Goal: Information Seeking & Learning: Check status

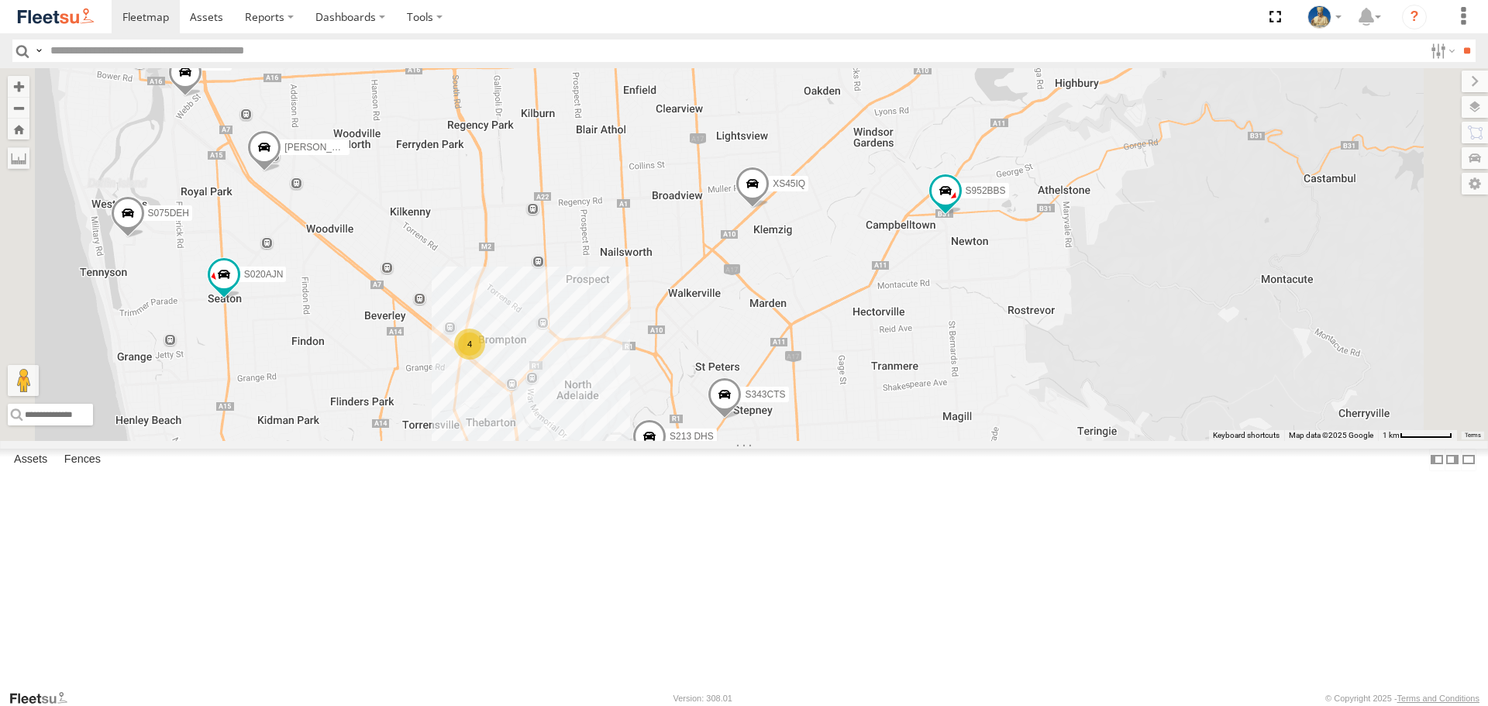
click at [485, 360] on div "4" at bounding box center [469, 344] width 31 height 31
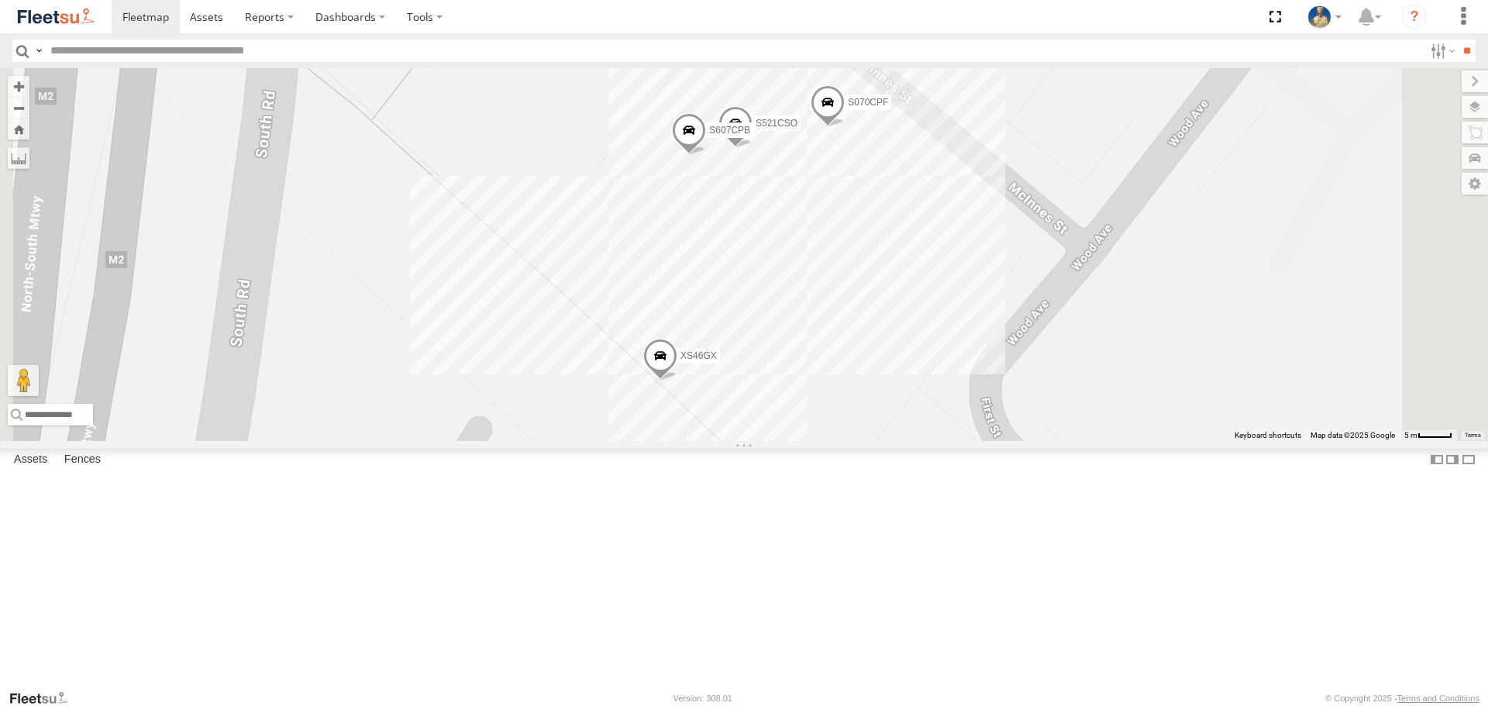
click at [845, 127] on span at bounding box center [828, 106] width 34 height 42
click at [921, 109] on link at bounding box center [913, 103] width 16 height 11
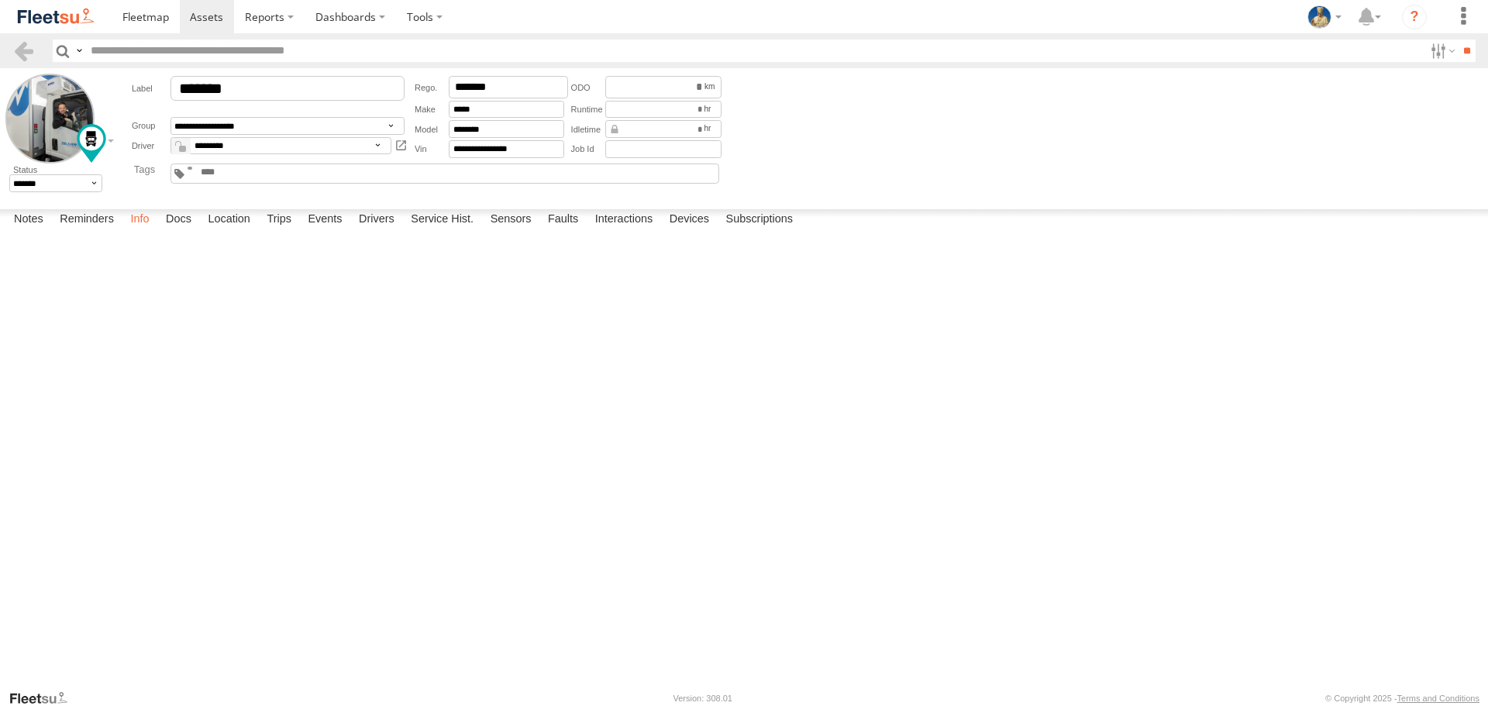
click at [147, 231] on label "Info" at bounding box center [139, 220] width 34 height 22
click at [577, 231] on label "Faults" at bounding box center [563, 220] width 46 height 22
click at [503, 231] on label "Sensors" at bounding box center [511, 220] width 57 height 22
click at [650, 231] on label "Interactions" at bounding box center [625, 220] width 74 height 22
click at [676, 231] on label "Devices" at bounding box center [689, 220] width 55 height 22
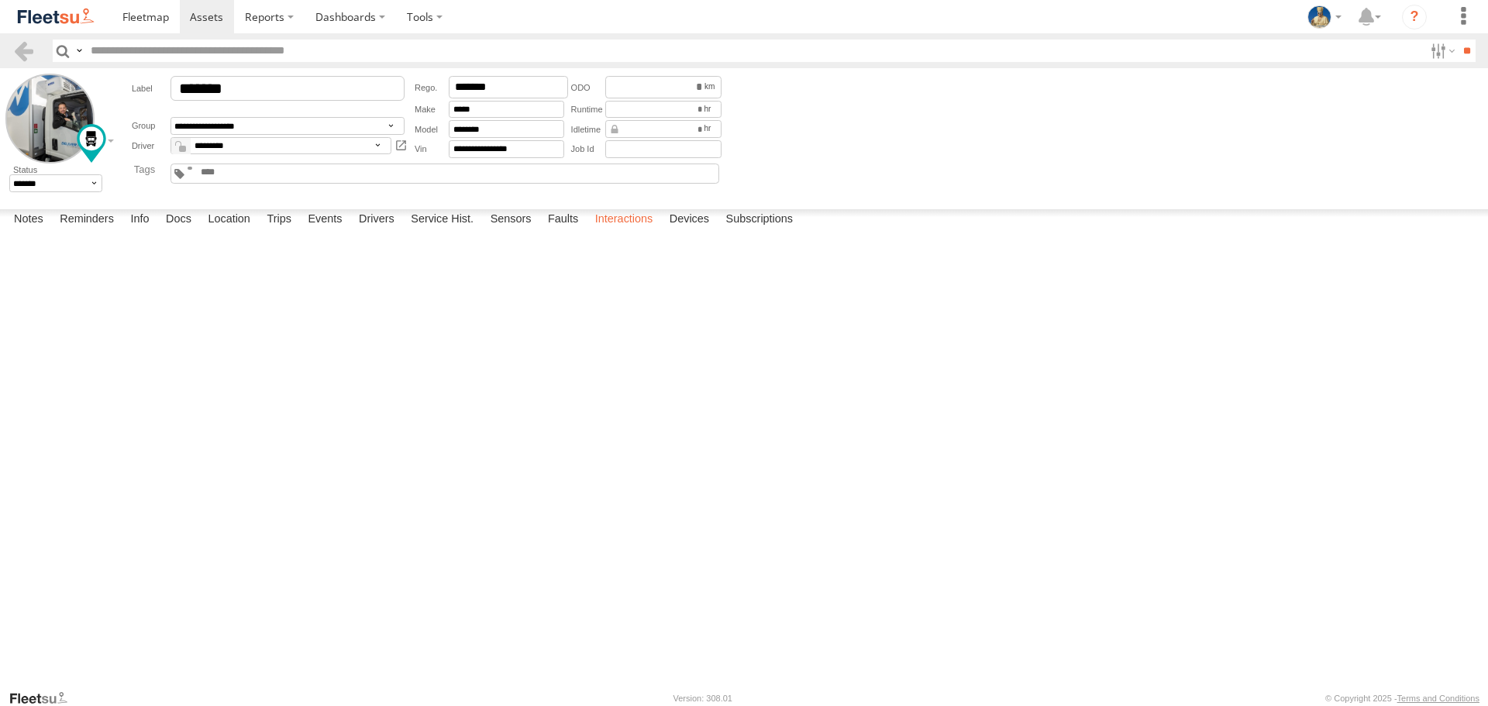
click at [619, 231] on label "Interactions" at bounding box center [625, 220] width 74 height 22
click at [430, 231] on label "Service Hist." at bounding box center [442, 220] width 78 height 22
click at [534, 231] on label "Sensors" at bounding box center [511, 220] width 57 height 22
click at [570, 231] on label "Faults" at bounding box center [563, 220] width 46 height 22
click at [660, 231] on label "Interactions" at bounding box center [625, 220] width 74 height 22
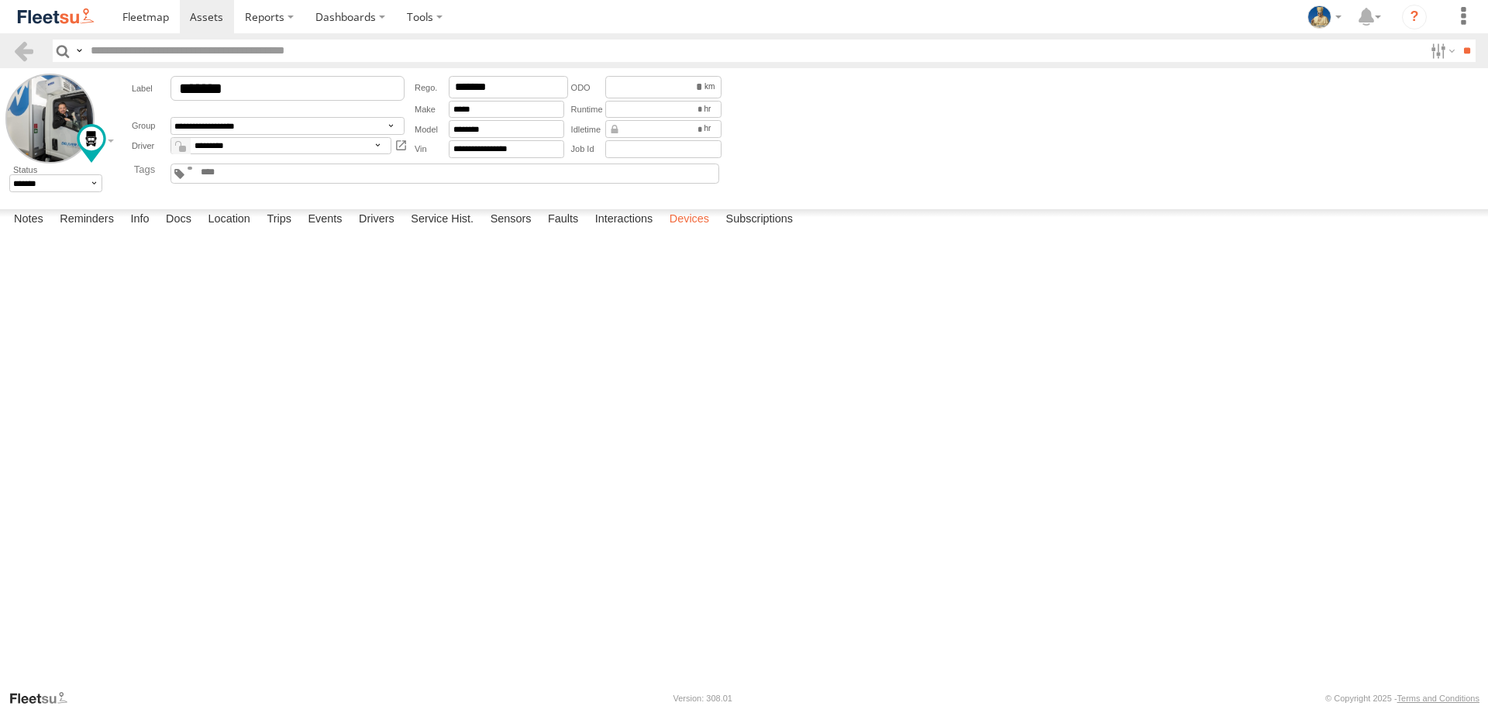
click at [699, 231] on label "Devices" at bounding box center [689, 220] width 55 height 22
click at [774, 231] on label "Subscriptions" at bounding box center [760, 220] width 83 height 22
click at [566, 231] on label "Faults" at bounding box center [563, 220] width 46 height 22
click at [0, 0] on div "06:10 22/09/2025" at bounding box center [0, 0] width 0 height 0
click at [0, 0] on div at bounding box center [0, 0] width 0 height 0
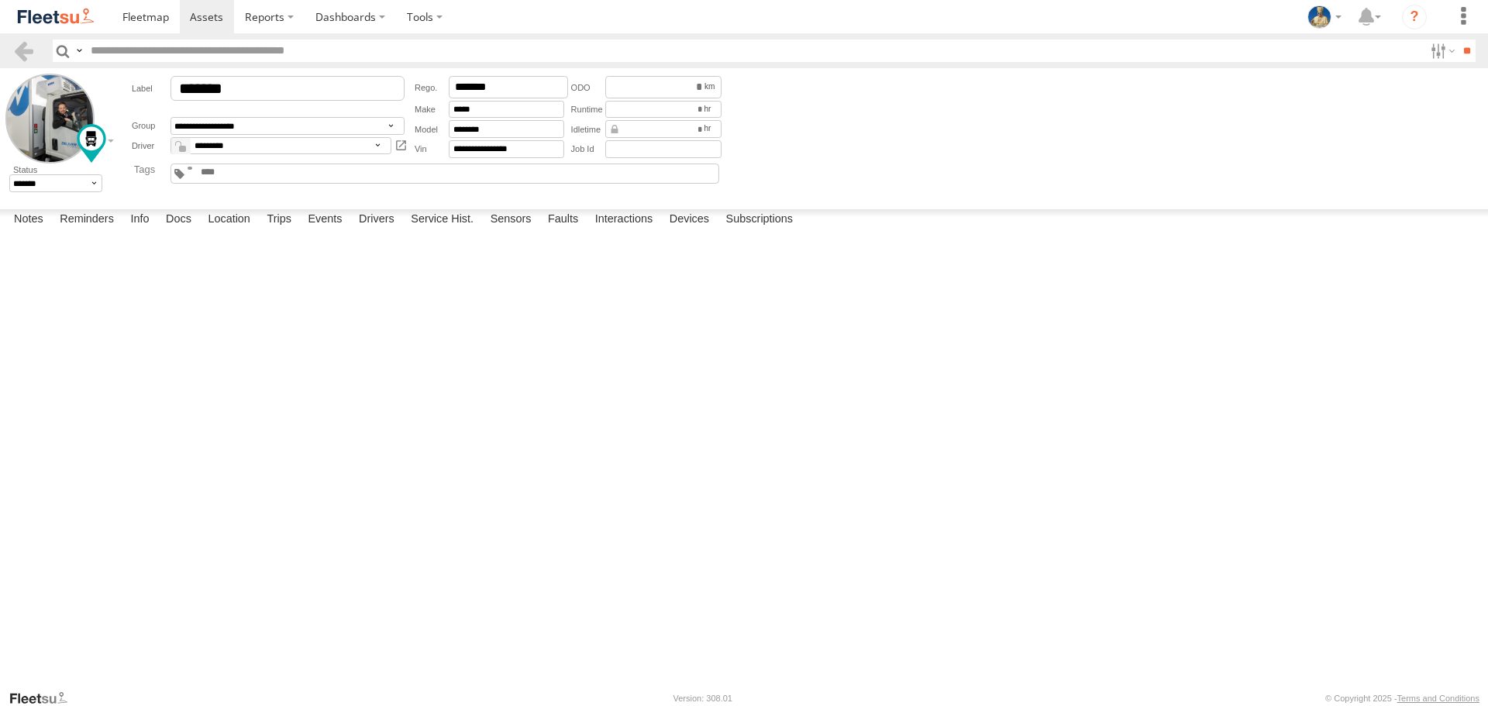
click at [0, 0] on div at bounding box center [0, 0] width 0 height 0
click at [0, 0] on link at bounding box center [0, 0] width 0 height 0
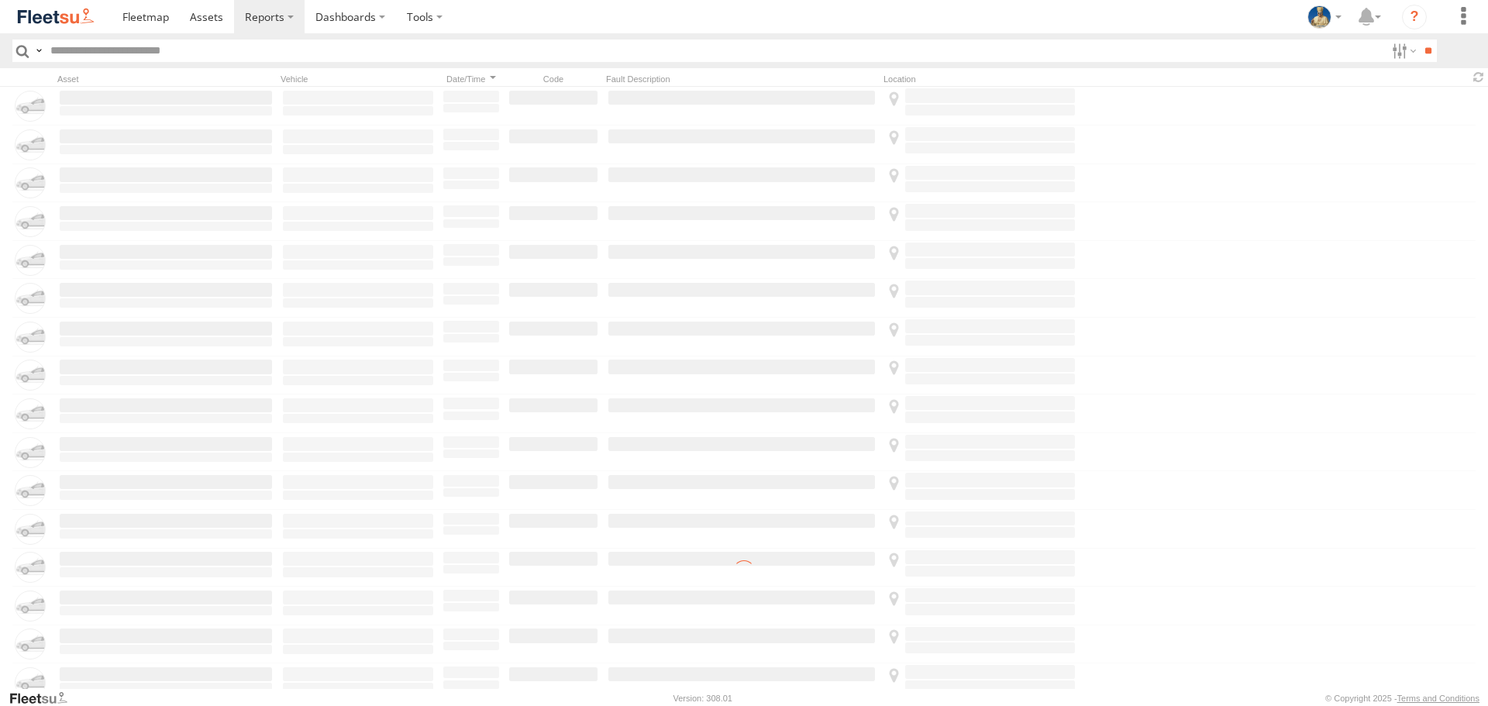
type input "**********"
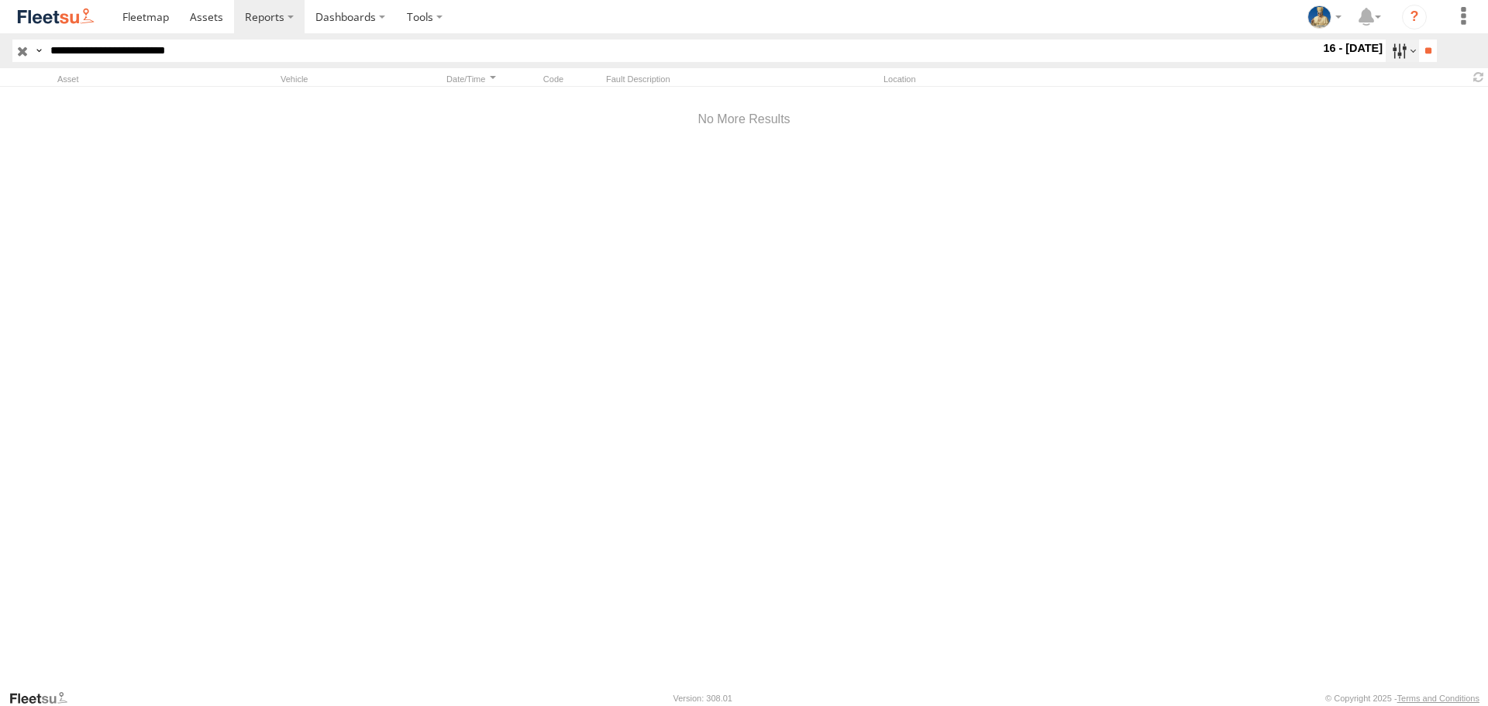
click at [1388, 47] on label at bounding box center [1402, 51] width 33 height 22
click at [0, 0] on label at bounding box center [0, 0] width 0 height 0
click at [1420, 57] on input "**" at bounding box center [1428, 51] width 18 height 22
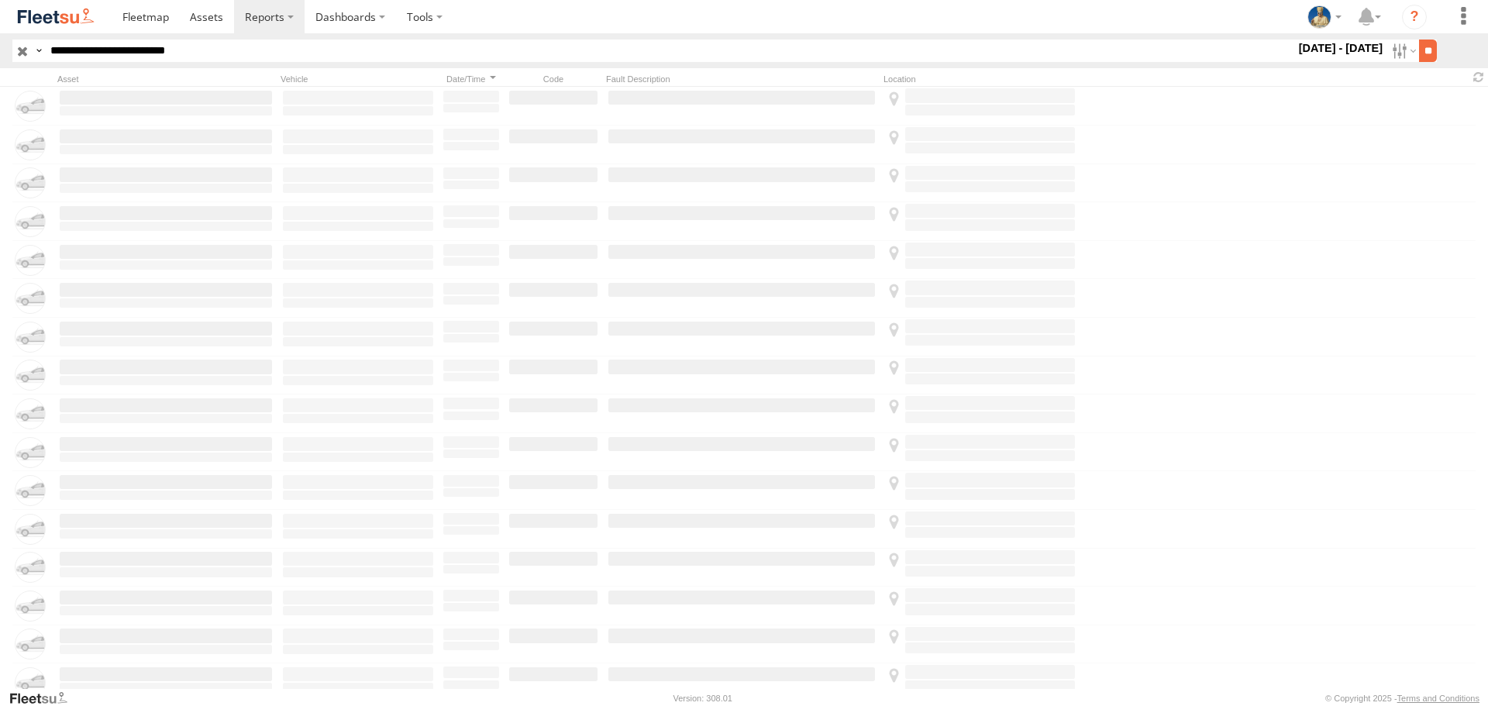
click at [1423, 53] on input "**" at bounding box center [1428, 51] width 18 height 22
click at [1426, 43] on input "**" at bounding box center [1428, 51] width 18 height 22
click at [1398, 58] on label at bounding box center [1402, 51] width 33 height 22
click at [0, 0] on label at bounding box center [0, 0] width 0 height 0
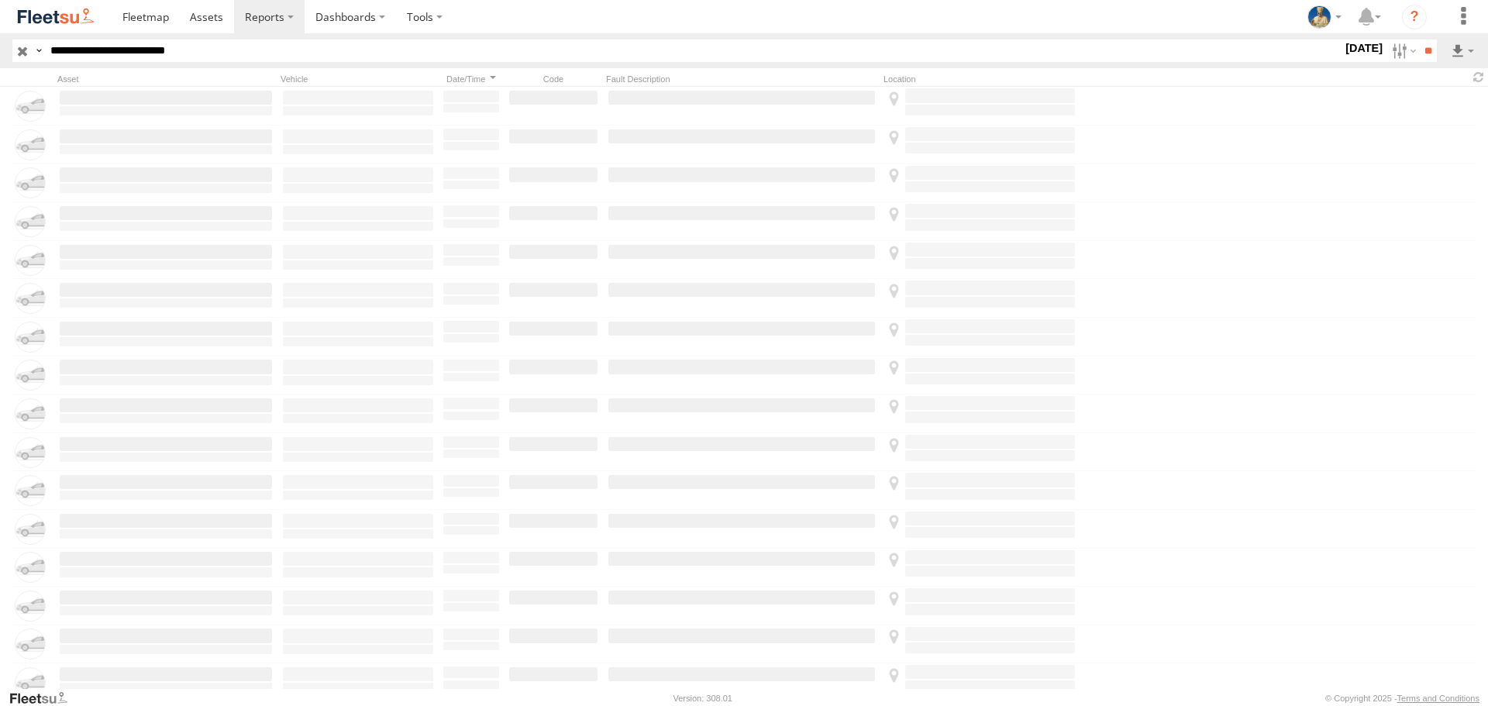
click at [0, 0] on label at bounding box center [0, 0] width 0 height 0
click at [1428, 50] on input "**" at bounding box center [1428, 51] width 18 height 22
click at [1426, 53] on input "**" at bounding box center [1428, 51] width 18 height 22
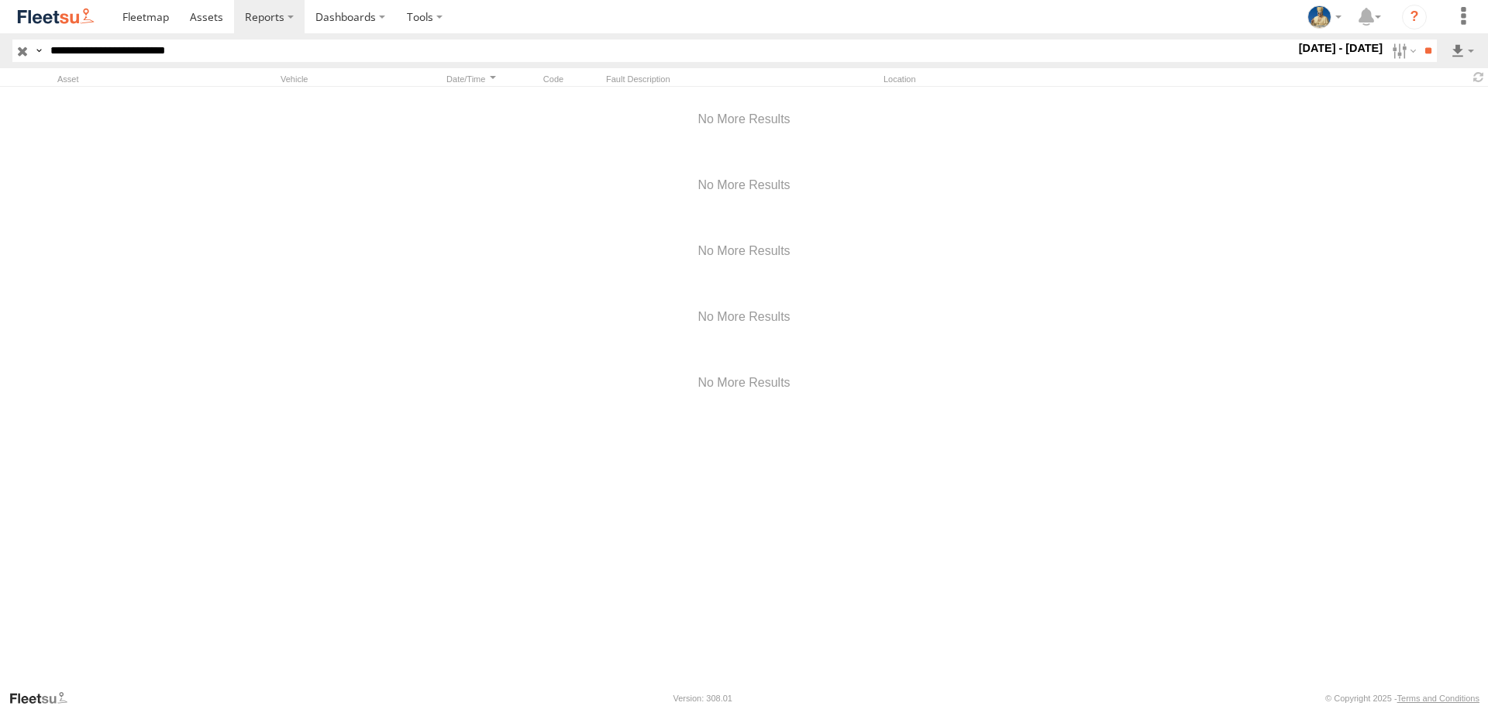
drag, startPoint x: 1488, startPoint y: 360, endPoint x: 1471, endPoint y: 612, distance: 253.3
click at [1471, 612] on div at bounding box center [744, 388] width 1488 height 602
click at [1350, 250] on div at bounding box center [744, 252] width 1488 height 66
drag, startPoint x: 1243, startPoint y: 264, endPoint x: 1195, endPoint y: 271, distance: 47.8
click at [1226, 264] on div at bounding box center [744, 252] width 1488 height 66
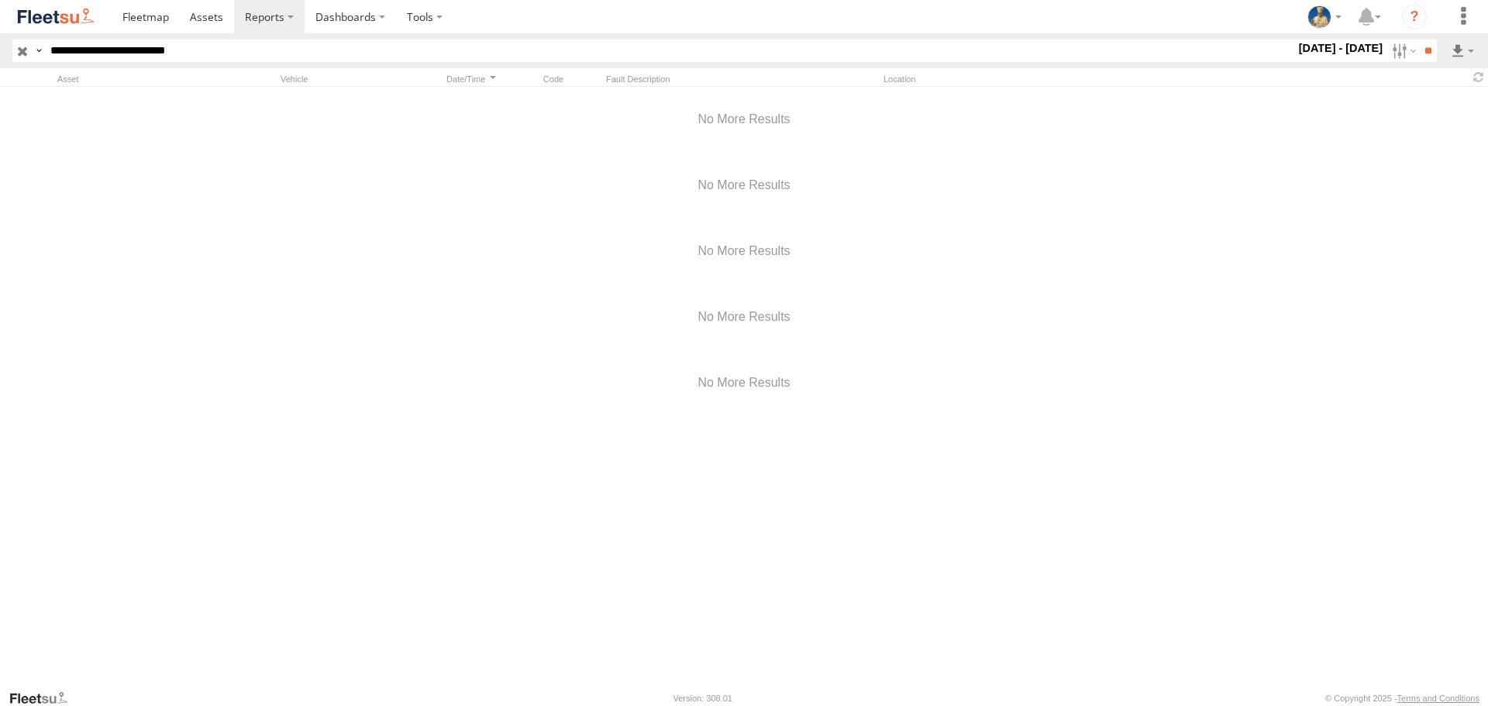
drag, startPoint x: 1195, startPoint y: 271, endPoint x: 25, endPoint y: 52, distance: 1190.9
click at [601, 204] on div at bounding box center [744, 388] width 1488 height 602
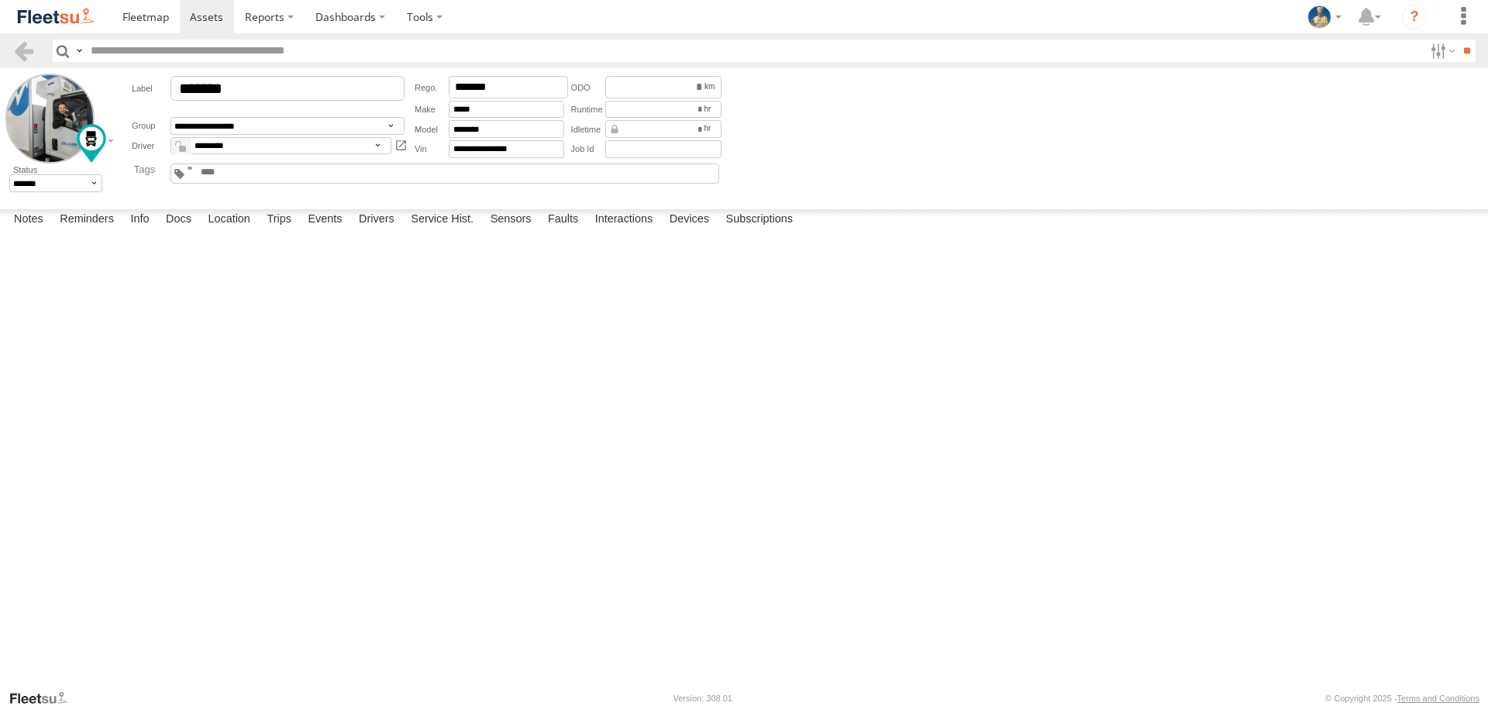
drag, startPoint x: 251, startPoint y: 19, endPoint x: 0, endPoint y: 164, distance: 290.0
click at [51, 21] on img at bounding box center [56, 16] width 81 height 21
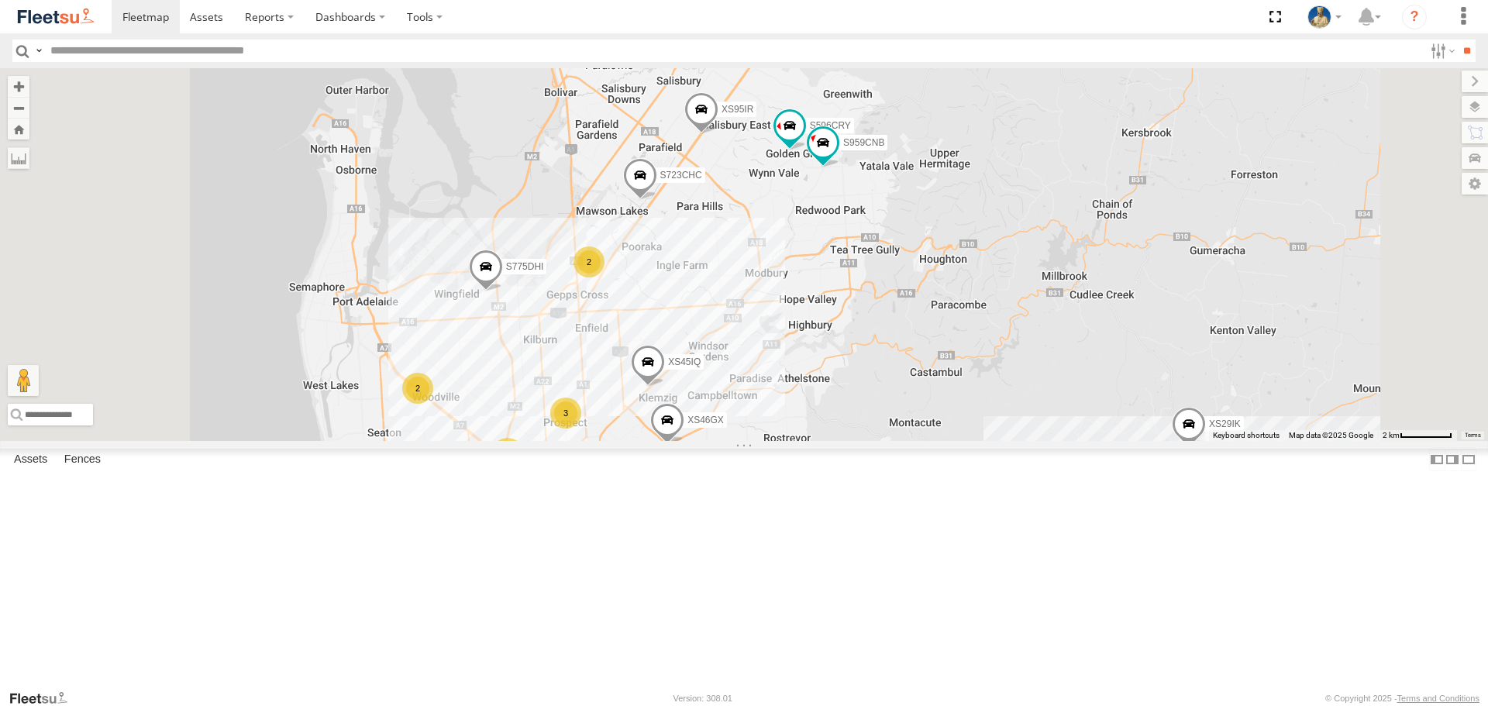
drag, startPoint x: 934, startPoint y: 316, endPoint x: 940, endPoint y: 417, distance: 101.0
click at [940, 417] on div "S020AJN S723CHC S891CUO S662CKG XS95IR S775DHI XS29IK [PERSON_NAME] XS46GX S521…" at bounding box center [744, 254] width 1488 height 372
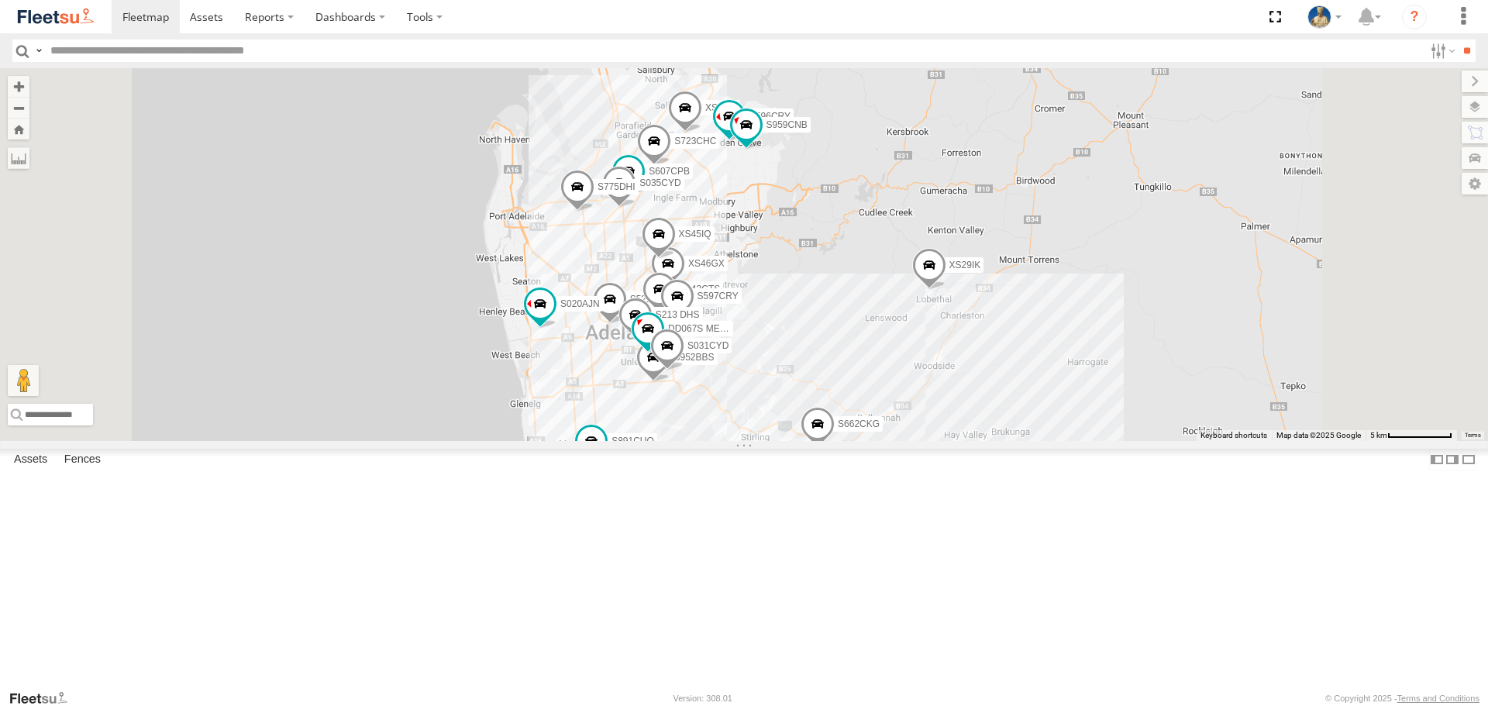
drag, startPoint x: 1039, startPoint y: 373, endPoint x: 1061, endPoint y: 296, distance: 79.8
click at [1061, 300] on div "S020AJN S723CHC S891CUO S662CKG XS95IR S775DHI XS29IK Graham Cooper XS46GX S521…" at bounding box center [744, 254] width 1488 height 372
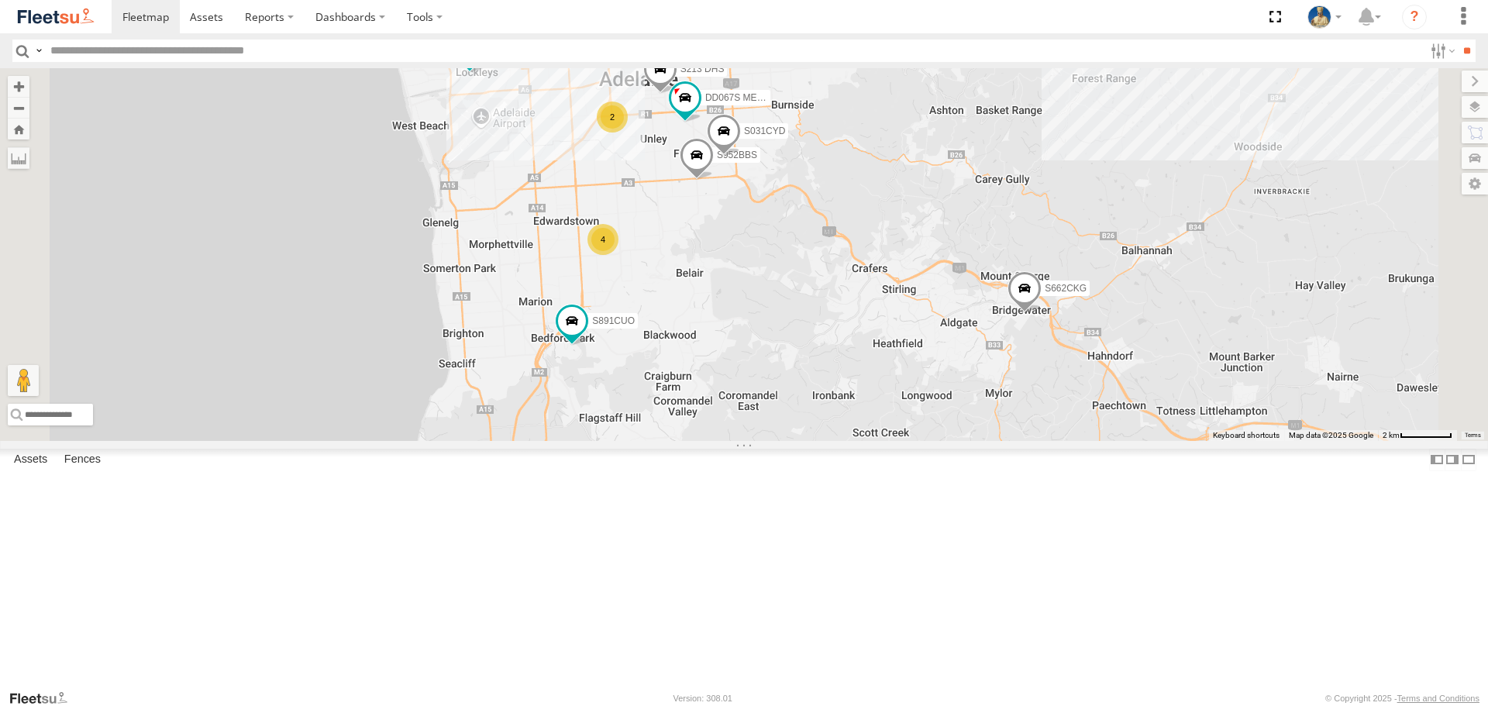
drag, startPoint x: 1061, startPoint y: 242, endPoint x: 1064, endPoint y: 343, distance: 100.9
click at [1063, 335] on div "S020AJN S723CHC S891CUO S662CKG XS95IR S775DHI XS29IK Graham Cooper XS46GX S521…" at bounding box center [744, 254] width 1488 height 372
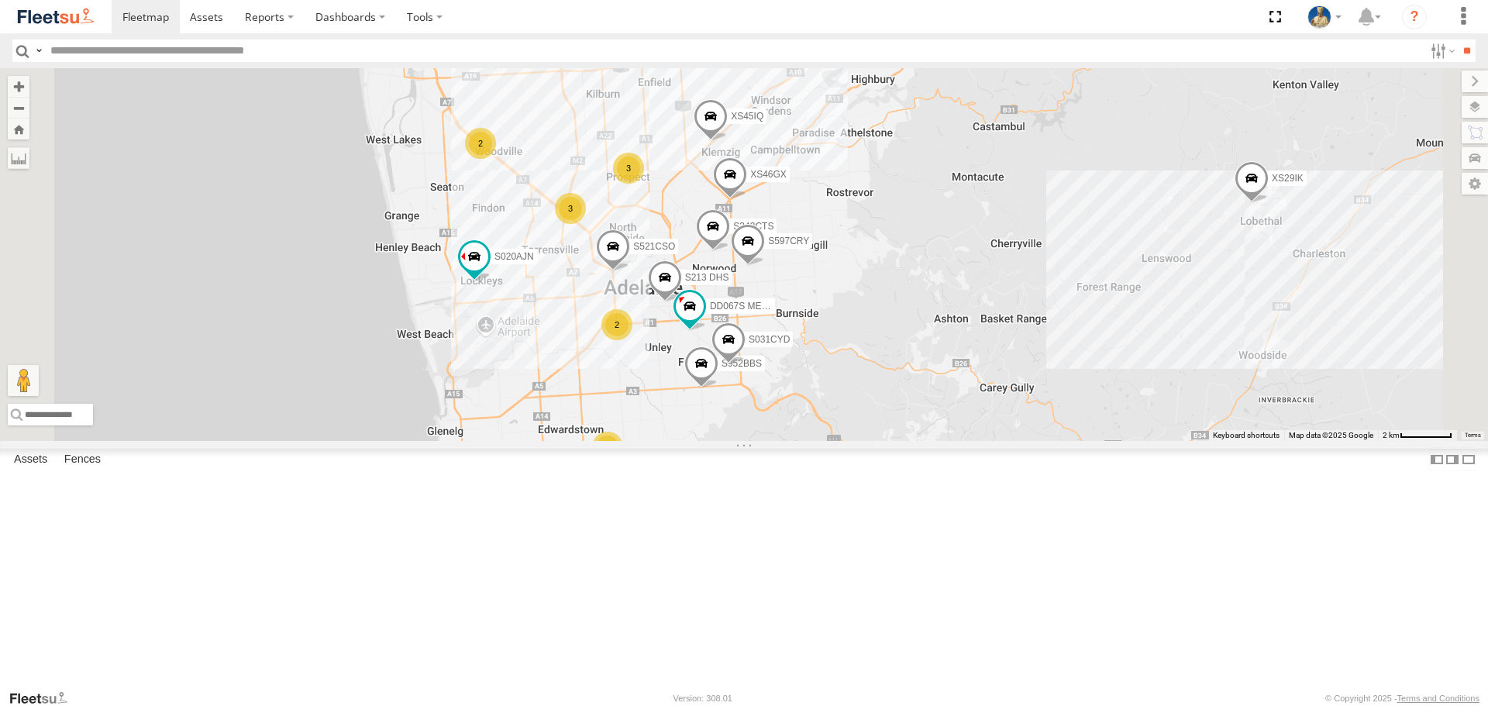
click at [586, 224] on div "3" at bounding box center [570, 208] width 31 height 31
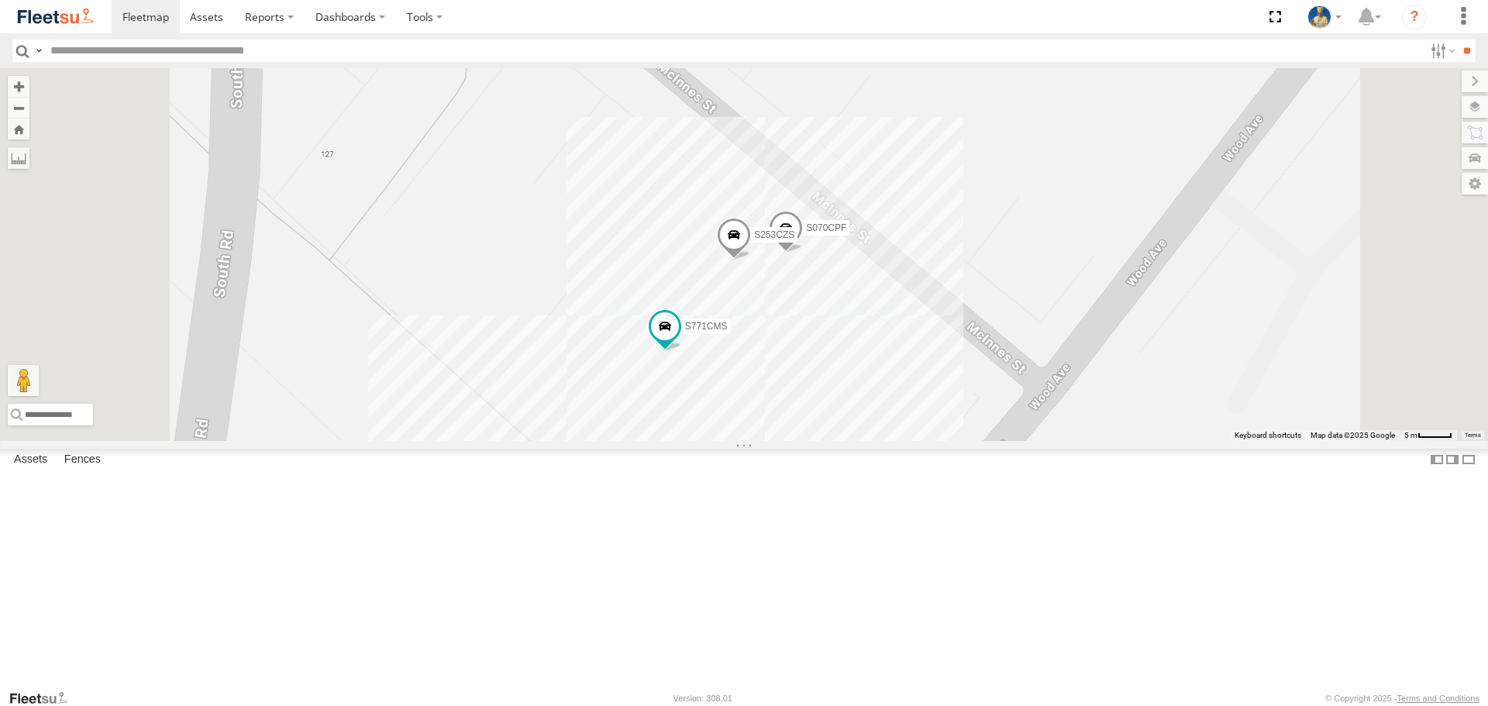
drag, startPoint x: 1230, startPoint y: 212, endPoint x: 1210, endPoint y: 263, distance: 54.3
click at [1210, 263] on div "S020AJN S723CHC S891CUO S662CKG XS95IR S775DHI XS29IK Graham Cooper XS46GX S521…" at bounding box center [744, 254] width 1488 height 372
click at [751, 260] on span at bounding box center [734, 239] width 34 height 42
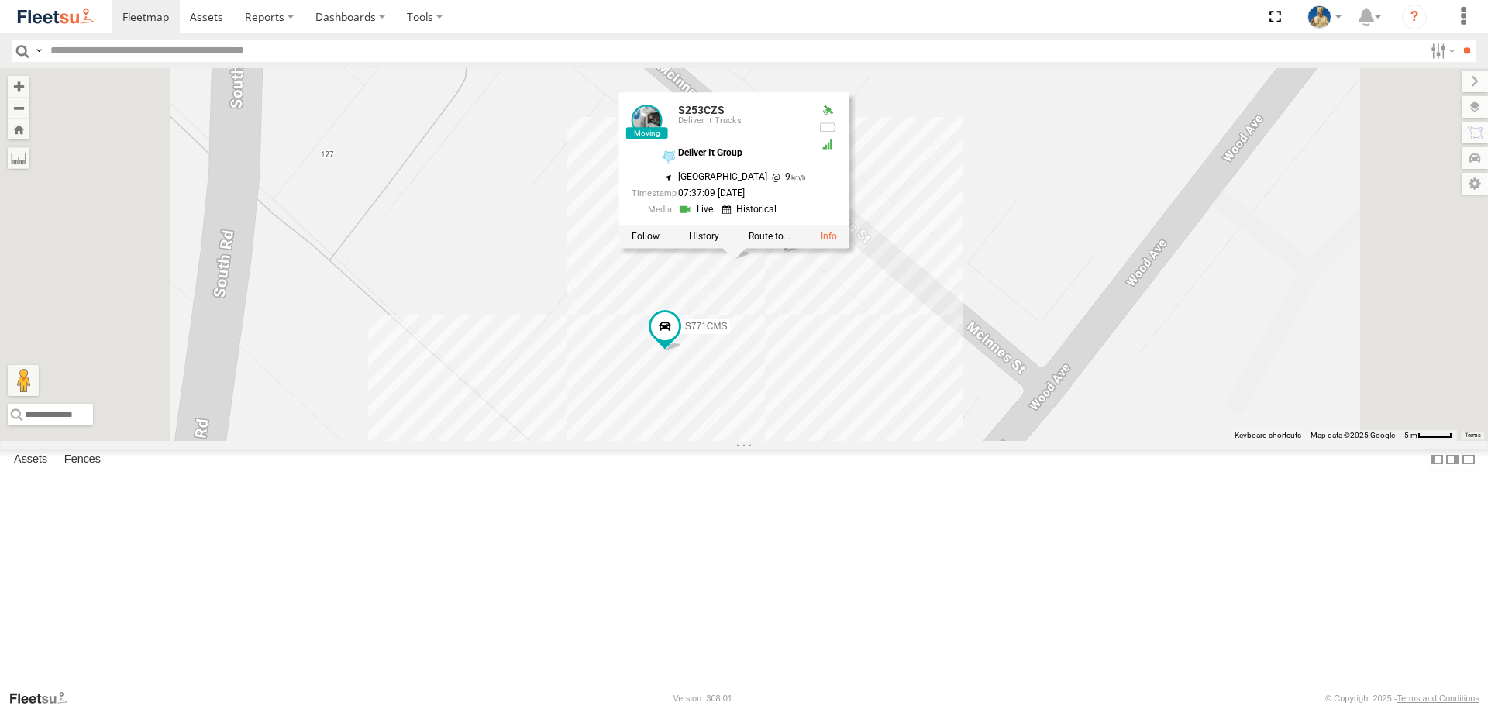
click at [1171, 312] on div "S020AJN S723CHC S891CUO S662CKG XS95IR S775DHI XS29IK Graham Cooper XS46GX S521…" at bounding box center [744, 254] width 1488 height 372
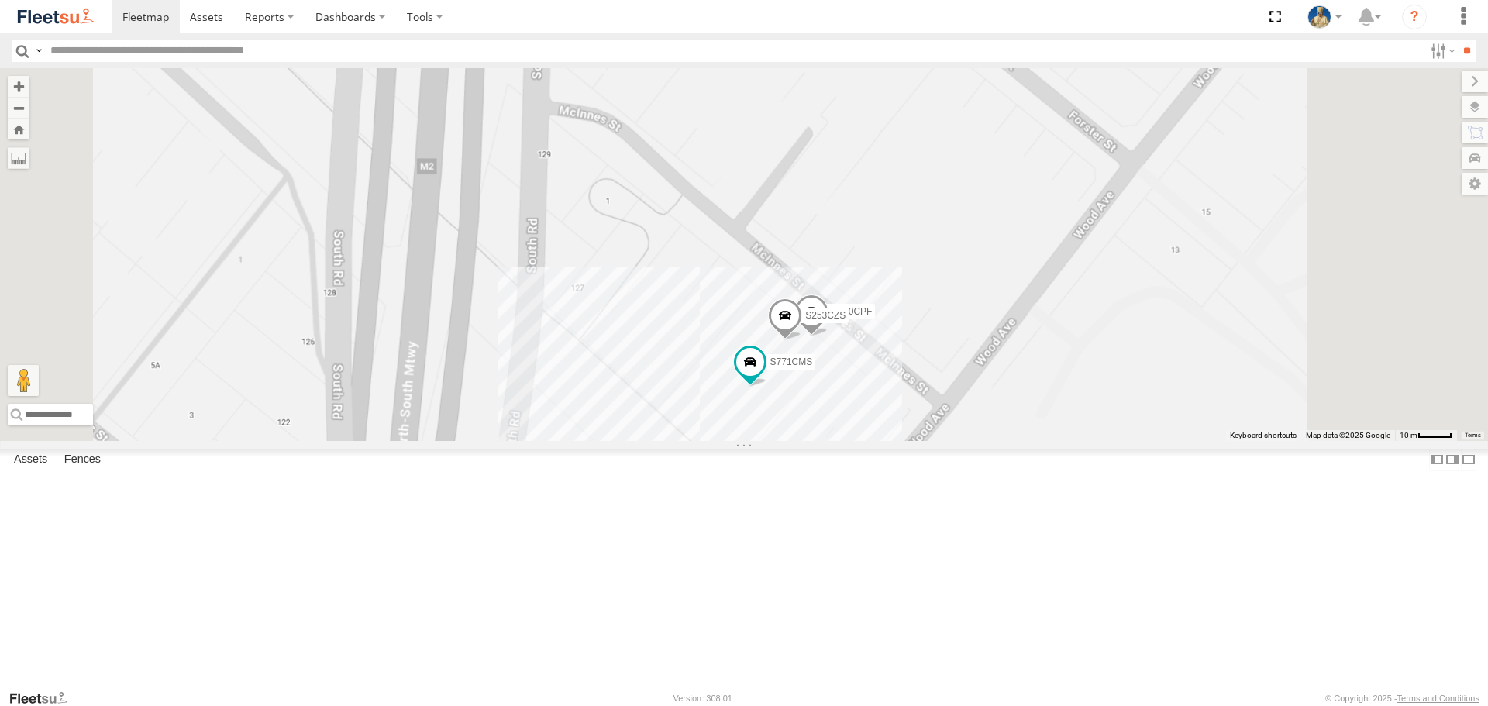
drag, startPoint x: 1264, startPoint y: 225, endPoint x: 1080, endPoint y: 498, distance: 329.6
click at [1080, 440] on div "S020AJN S723CHC S891CUO S662CKG XS95IR S775DHI XS29IK Graham Cooper XS46GX S521…" at bounding box center [744, 254] width 1488 height 372
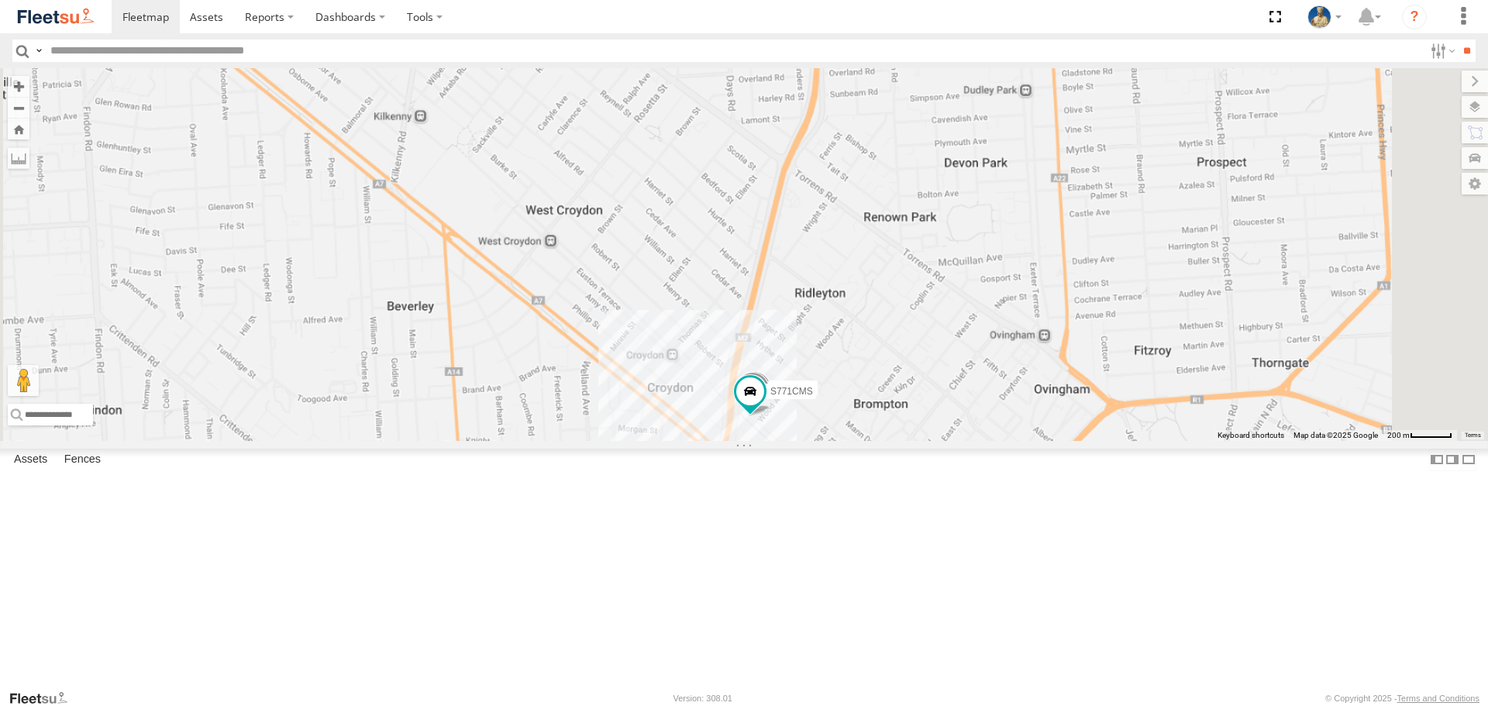
drag, startPoint x: 1158, startPoint y: 402, endPoint x: 1054, endPoint y: 535, distance: 169.5
click at [1057, 440] on div "S020AJN S723CHC S891CUO S662CKG XS95IR S775DHI XS29IK Graham Cooper XS46GX S521…" at bounding box center [744, 254] width 1488 height 372
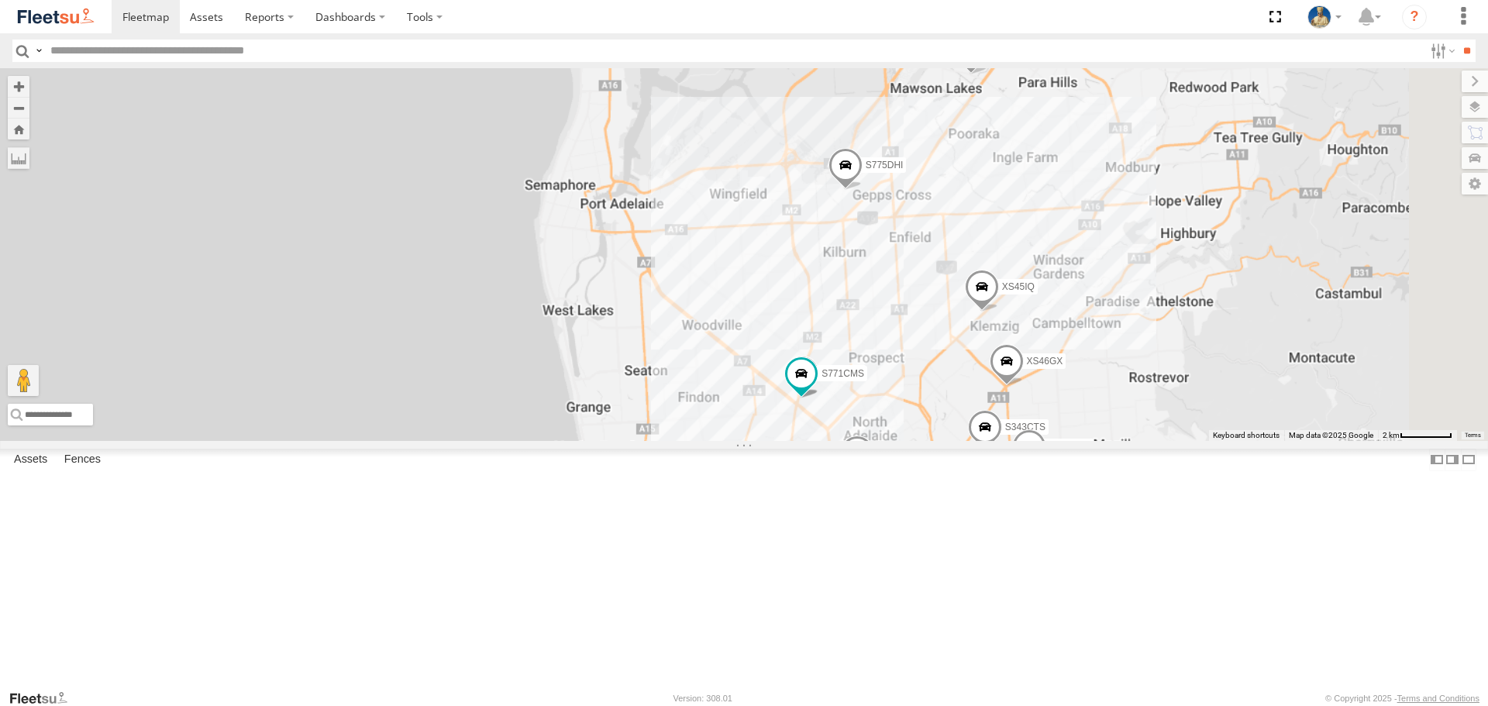
drag, startPoint x: 1133, startPoint y: 426, endPoint x: 1116, endPoint y: 467, distance: 44.5
click at [1116, 440] on div "S020AJN S723CHC S891CUO S662CKG XS95IR S775DHI XS29IK Graham Cooper XS46GX S521…" at bounding box center [744, 254] width 1488 height 372
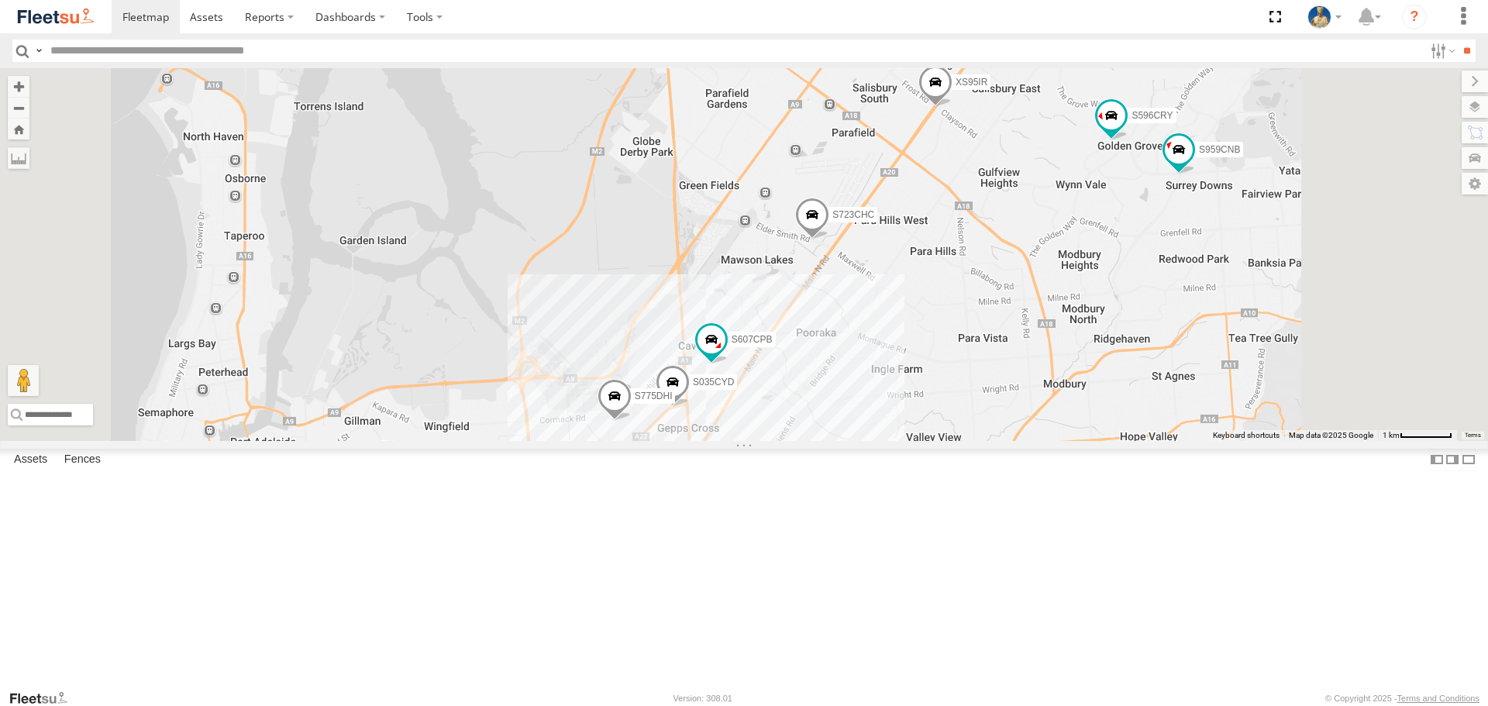
drag, startPoint x: 1154, startPoint y: 304, endPoint x: 1126, endPoint y: 481, distance: 179.6
click at [1127, 440] on div "S020AJN S723CHC S891CUO S662CKG XS95IR S775DHI XS29IK Graham Cooper XS46GX S521…" at bounding box center [744, 254] width 1488 height 372
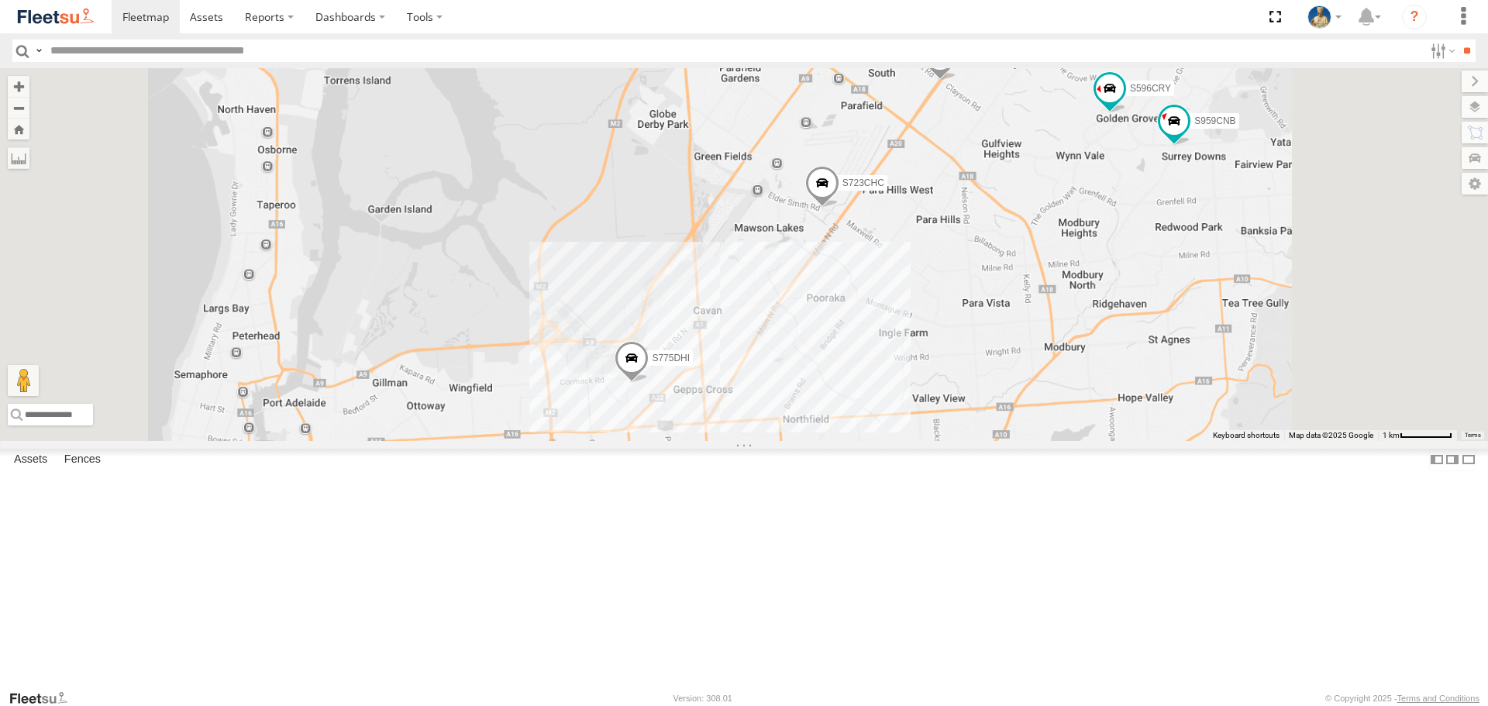
drag, startPoint x: 1226, startPoint y: 440, endPoint x: 1241, endPoint y: 347, distance: 94.3
click at [1241, 350] on div "S020AJN S723CHC S891CUO S662CKG XS95IR S775DHI XS29IK Graham Cooper XS46GX S521…" at bounding box center [744, 254] width 1488 height 372
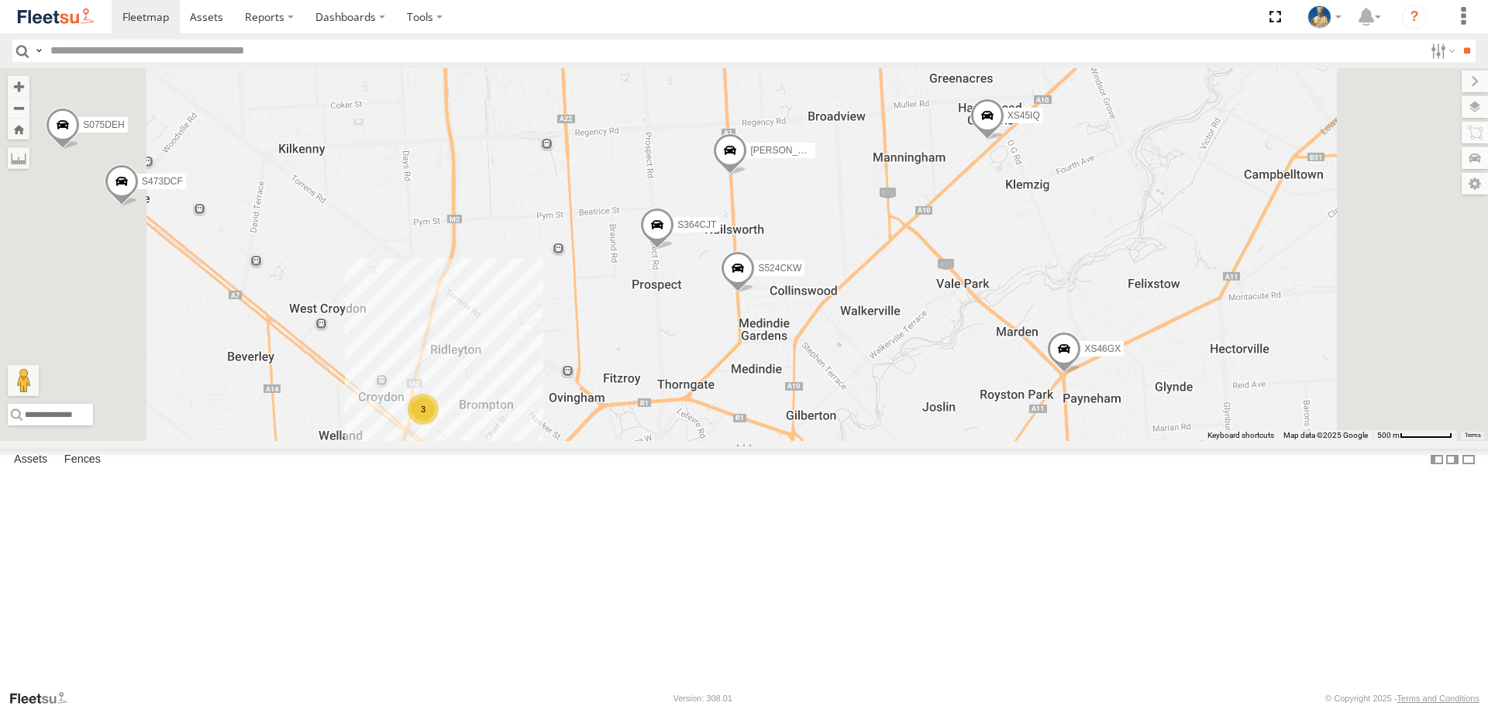
drag, startPoint x: 1206, startPoint y: 194, endPoint x: 1175, endPoint y: 297, distance: 107.5
click at [1173, 305] on div "S020AJN S723CHC S891CUO S662CKG XS95IR S775DHI XS29IK Graham Cooper XS46GX S521…" at bounding box center [744, 254] width 1488 height 372
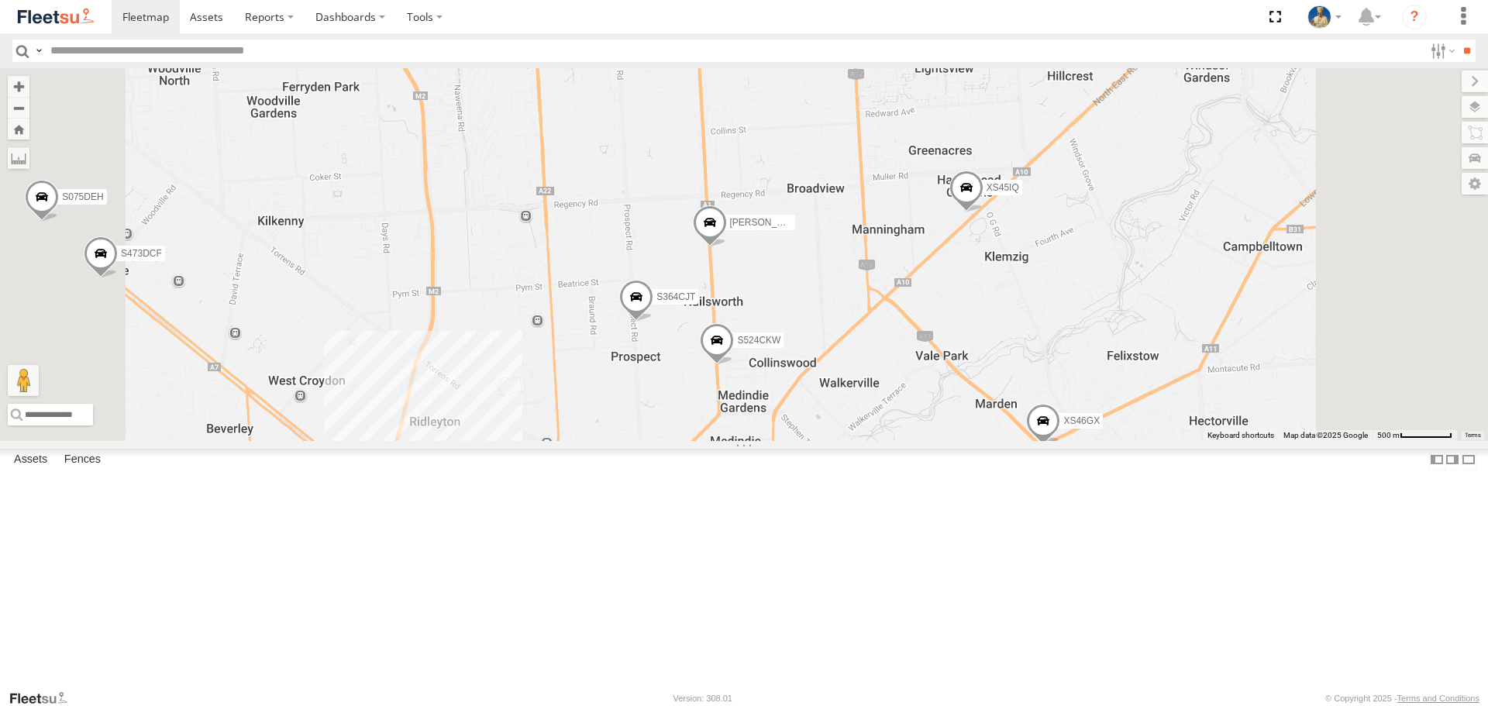
click at [984, 213] on span at bounding box center [967, 192] width 34 height 42
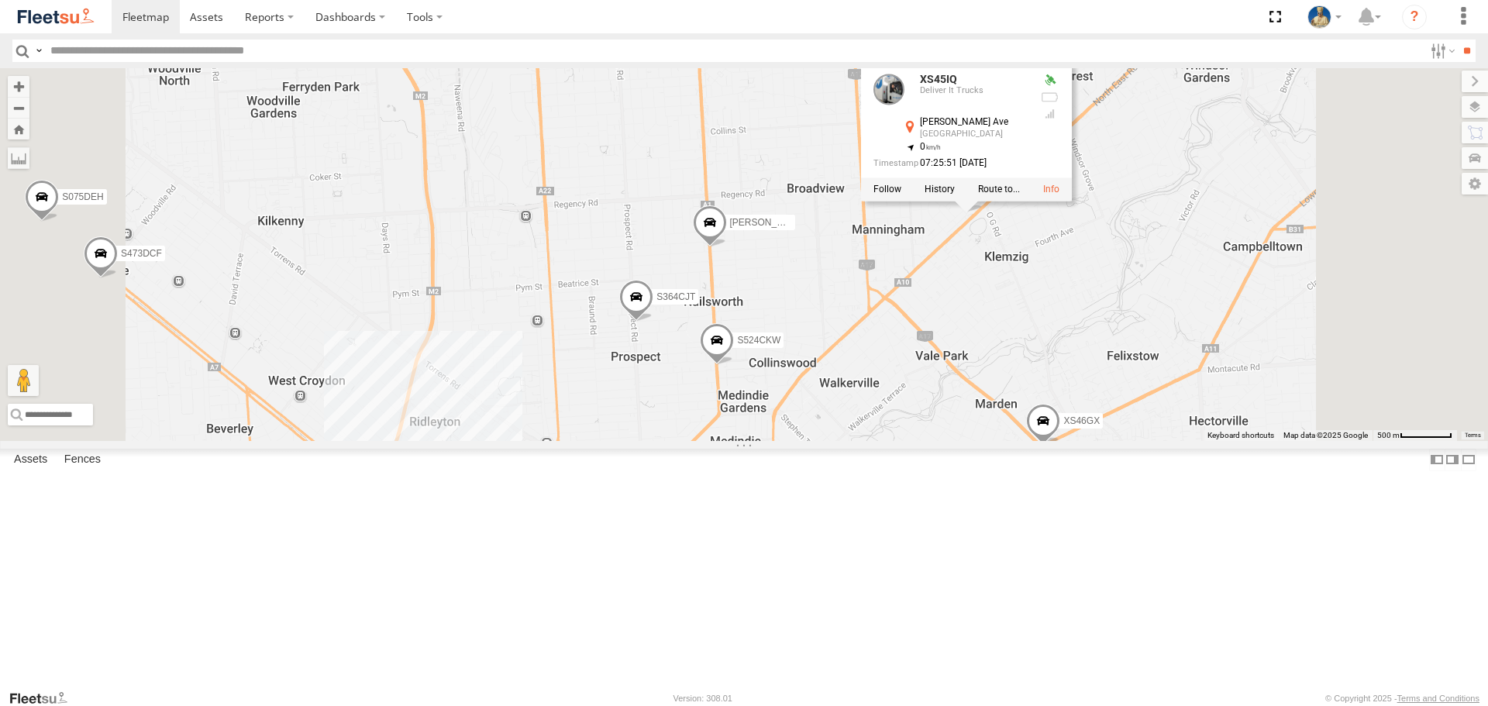
click at [1357, 302] on div "S020AJN S723CHC S891CUO S662CKG XS95IR S775DHI XS29IK Graham Cooper XS46GX S521…" at bounding box center [744, 254] width 1488 height 372
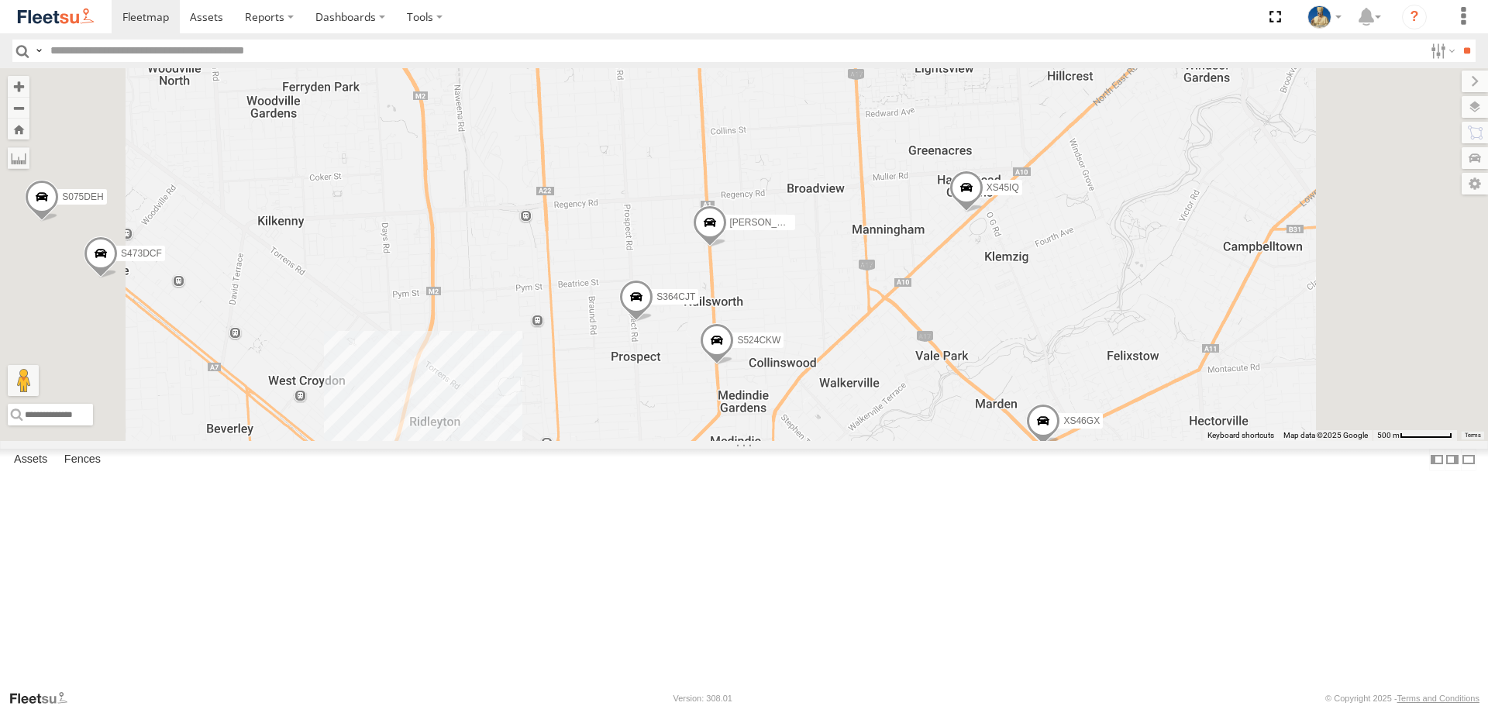
click at [984, 213] on span at bounding box center [967, 192] width 34 height 42
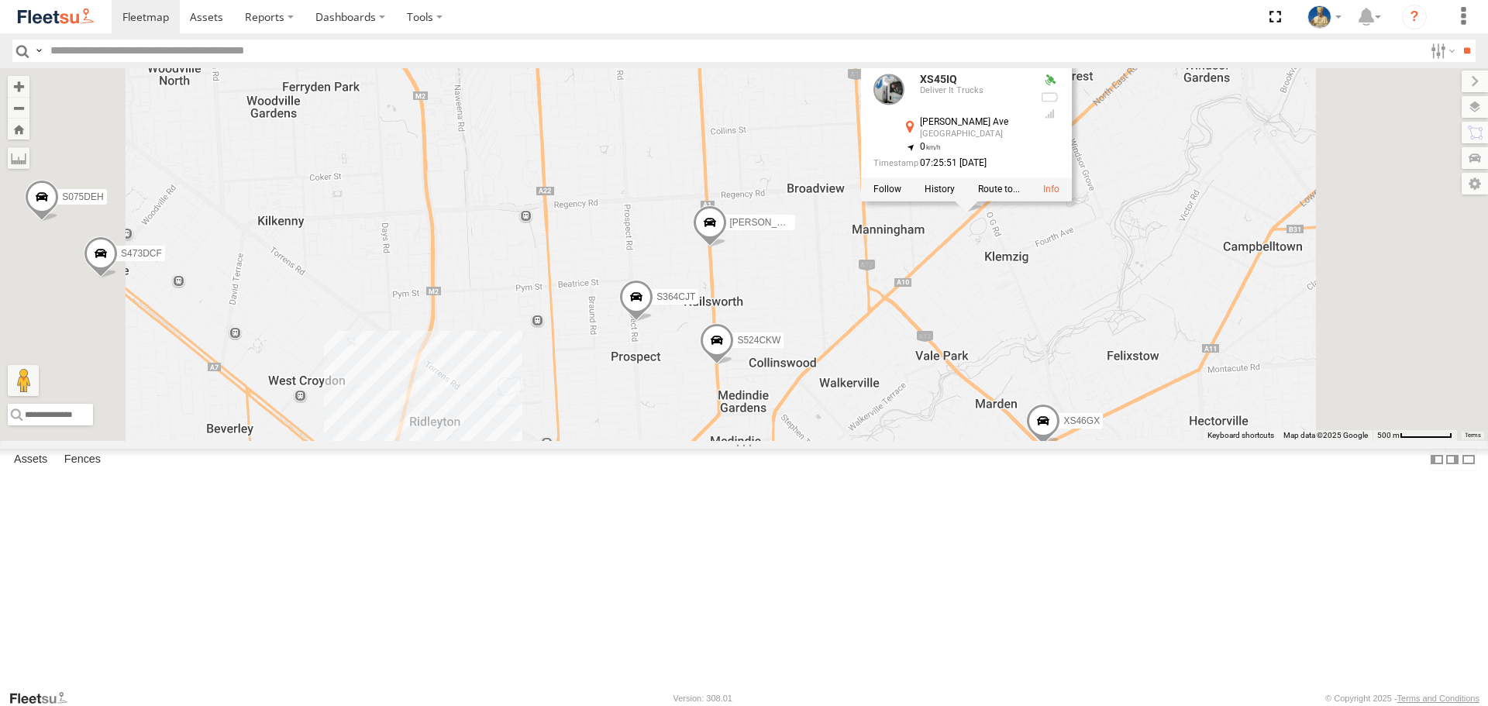
click at [1347, 336] on div "S020AJN S723CHC S891CUO S662CKG XS95IR S775DHI XS29IK Graham Cooper XS46GX S521…" at bounding box center [744, 254] width 1488 height 372
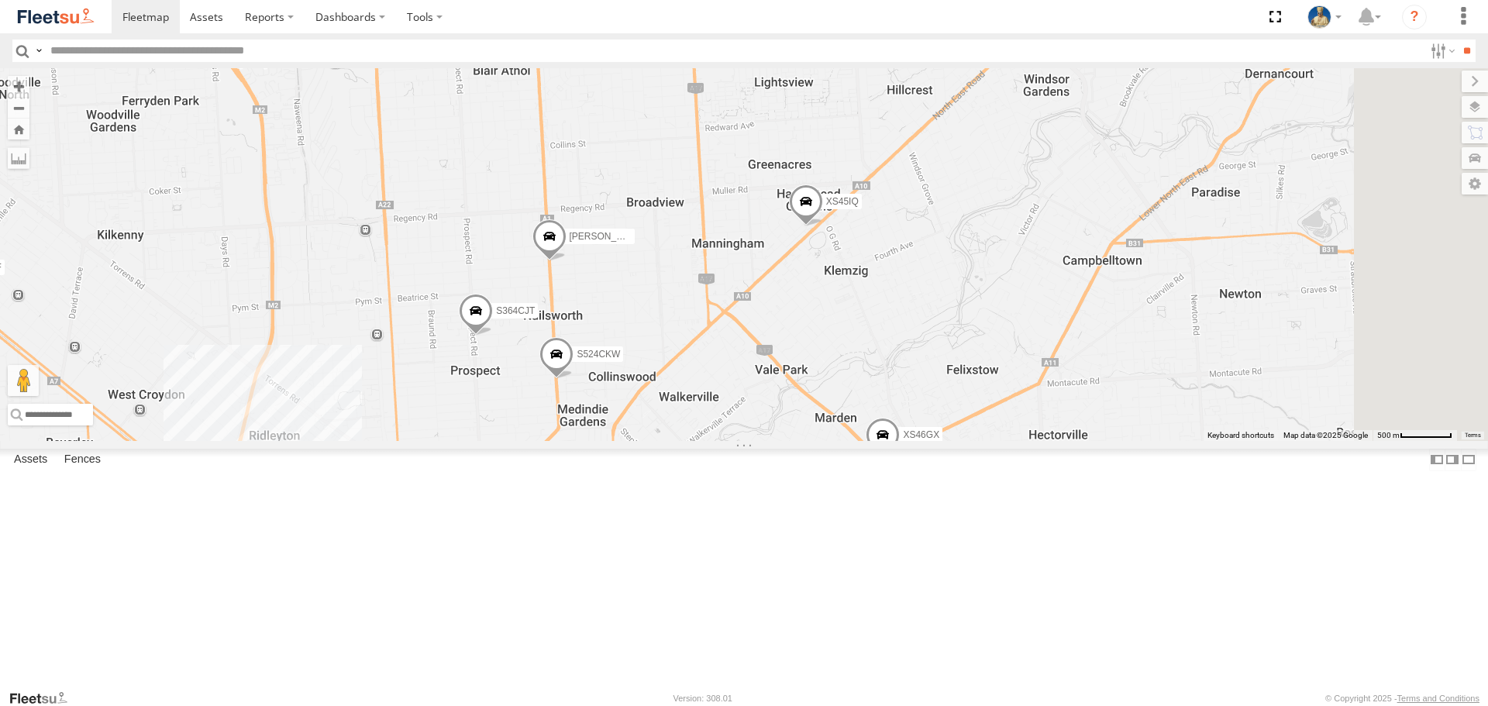
drag, startPoint x: 1061, startPoint y: 304, endPoint x: 898, endPoint y: 316, distance: 164.0
click at [898, 316] on div "S020AJN S723CHC S891CUO S662CKG XS95IR S775DHI XS29IK Graham Cooper XS46GX S521…" at bounding box center [744, 254] width 1488 height 372
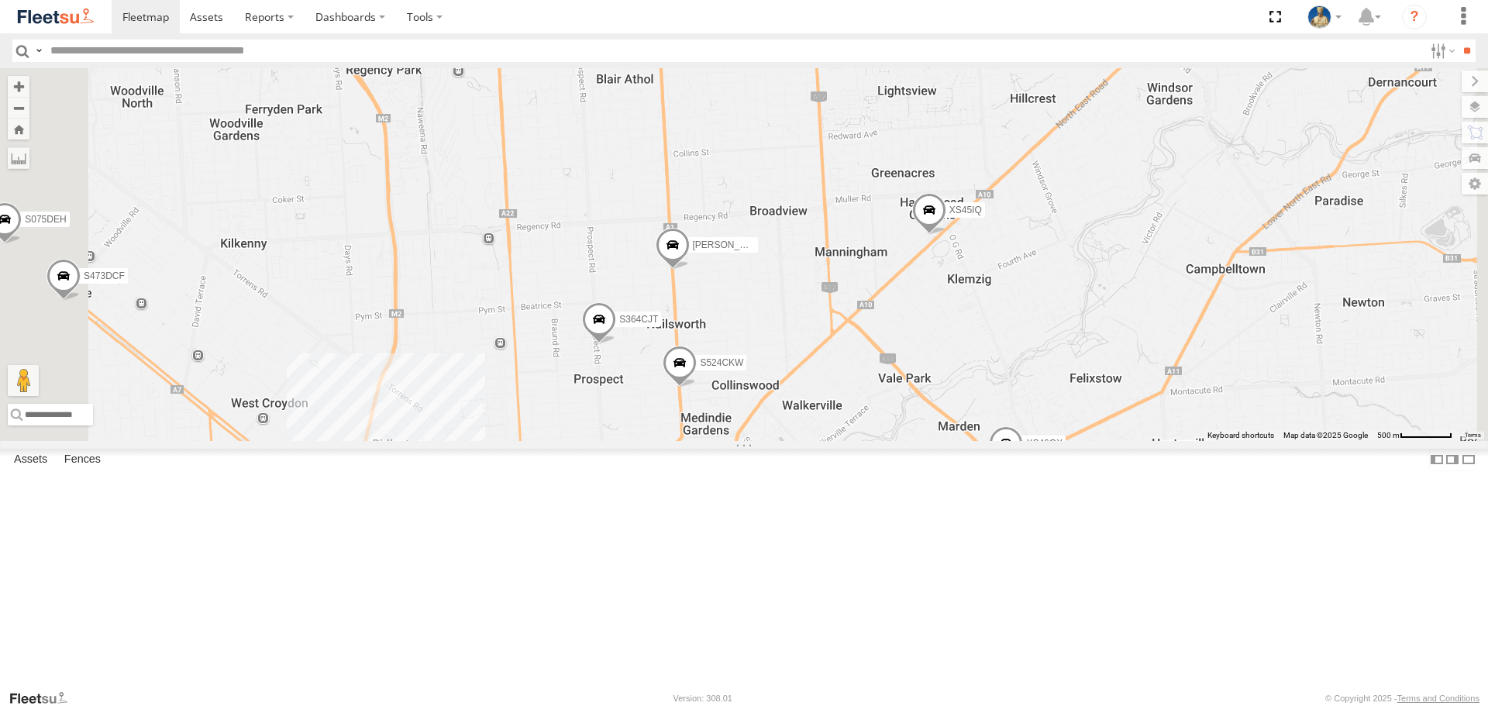
drag, startPoint x: 1253, startPoint y: 388, endPoint x: 1157, endPoint y: 375, distance: 97.0
click at [1218, 377] on div "S020AJN S723CHC S891CUO S662CKG XS95IR S775DHI XS29IK Graham Cooper XS46GX S521…" at bounding box center [744, 254] width 1488 height 372
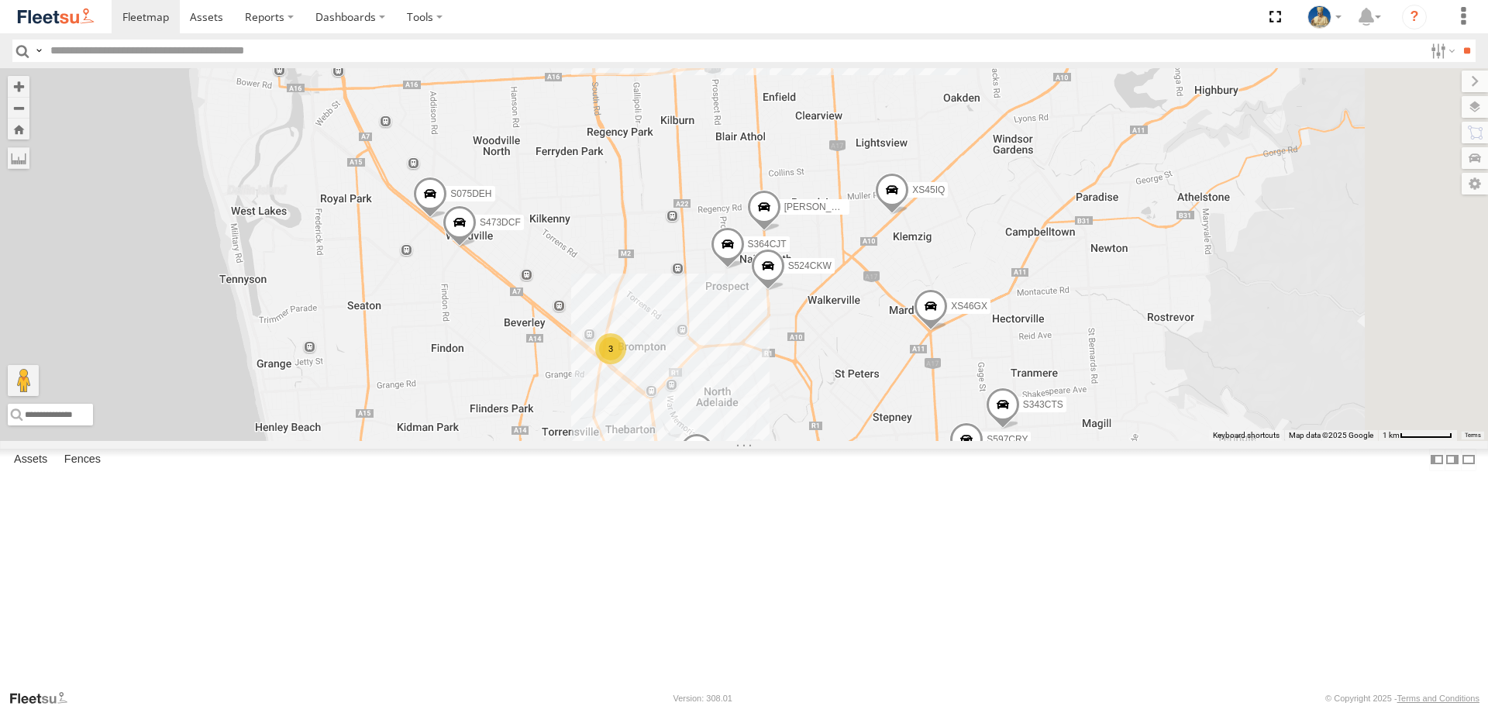
drag, startPoint x: 1304, startPoint y: 425, endPoint x: 1285, endPoint y: 419, distance: 19.6
click at [1285, 419] on div "S020AJN S723CHC S891CUO S662CKG XS95IR S775DHI XS29IK Graham Cooper XS46GX S521…" at bounding box center [744, 254] width 1488 height 372
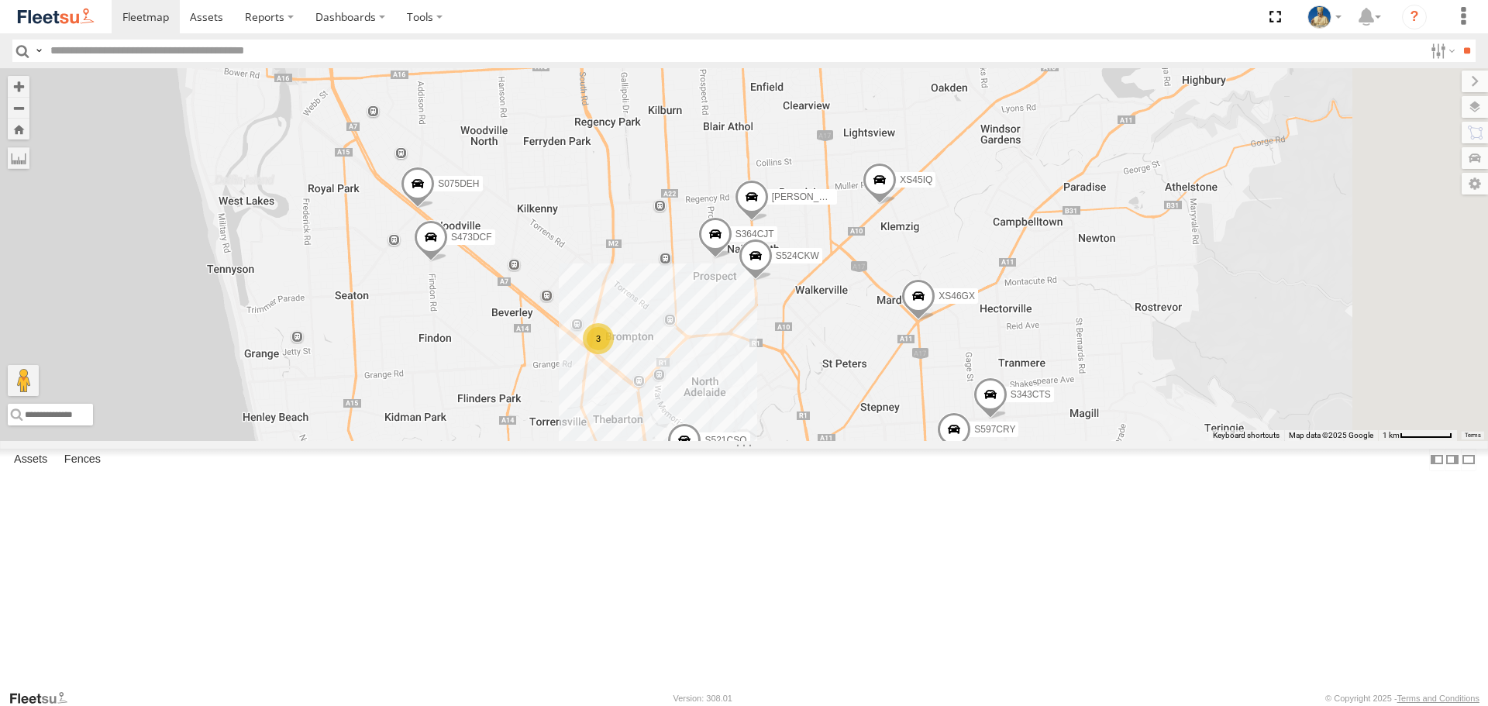
drag, startPoint x: 1194, startPoint y: 386, endPoint x: 1152, endPoint y: 360, distance: 49.5
click at [1152, 360] on div "S020AJN S723CHC S891CUO S662CKG XS95IR S775DHI XS29IK Graham Cooper XS46GX S521…" at bounding box center [744, 254] width 1488 height 372
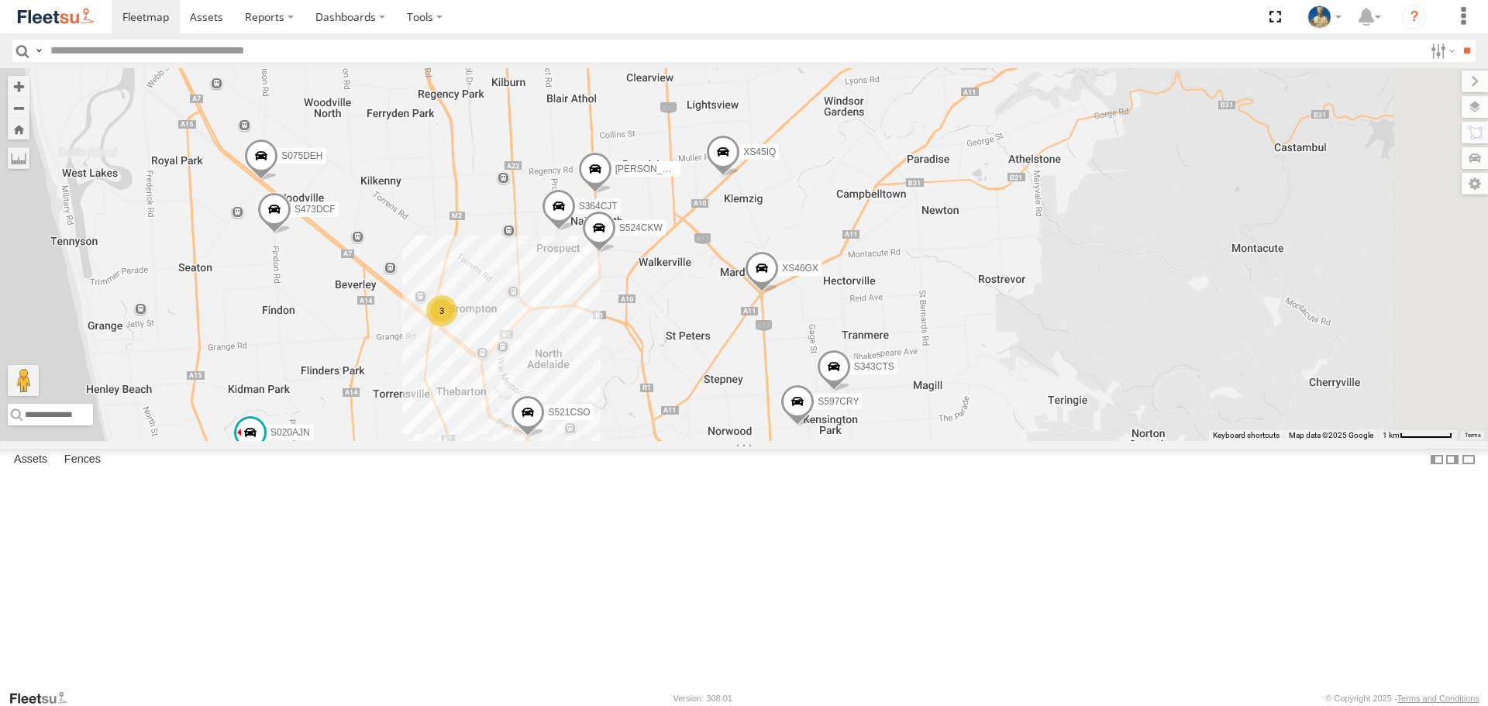
drag, startPoint x: 1261, startPoint y: 262, endPoint x: 1147, endPoint y: 262, distance: 114.0
click at [1147, 262] on div "S020AJN S723CHC S891CUO S662CKG XS95IR S775DHI XS29IK Graham Cooper XS46GX S521…" at bounding box center [744, 254] width 1488 height 372
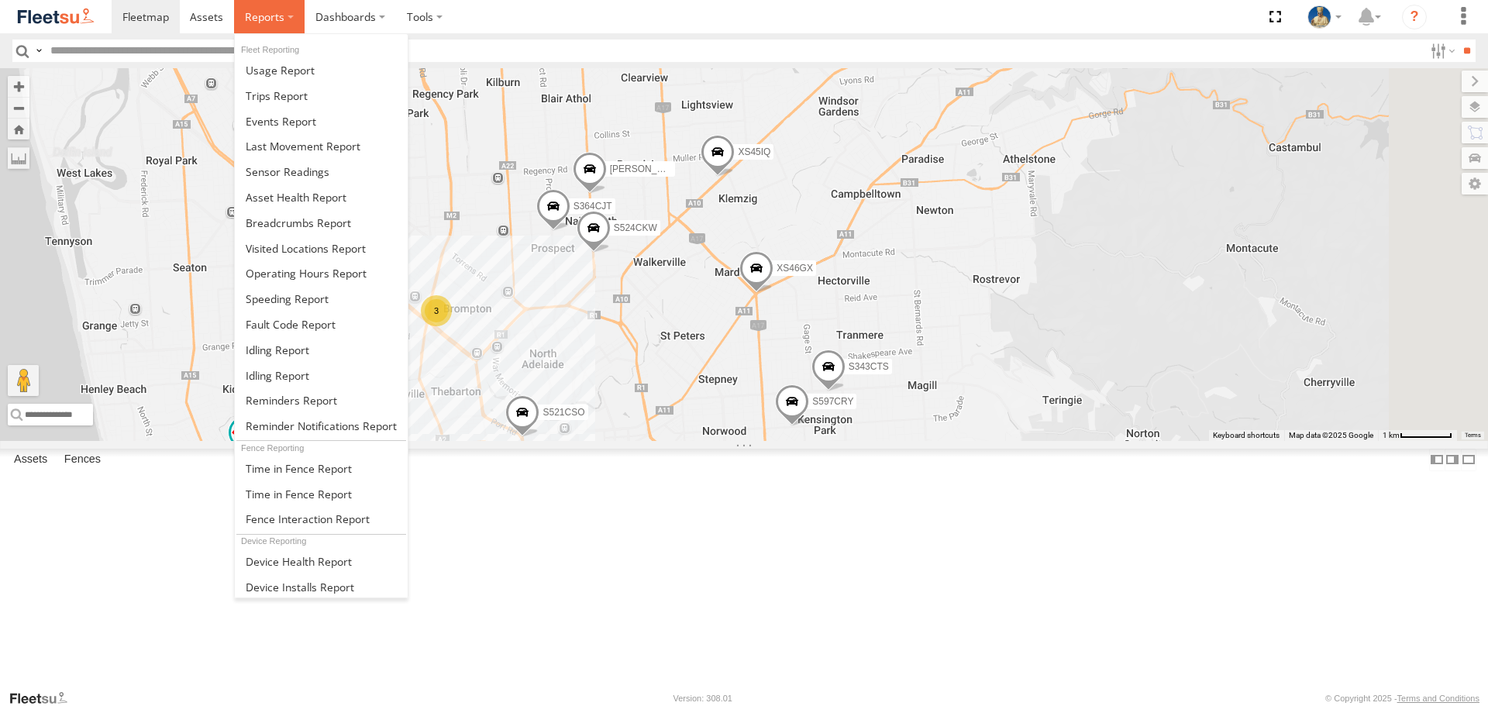
click at [254, 12] on span at bounding box center [265, 16] width 40 height 15
click at [299, 224] on span at bounding box center [298, 223] width 105 height 15
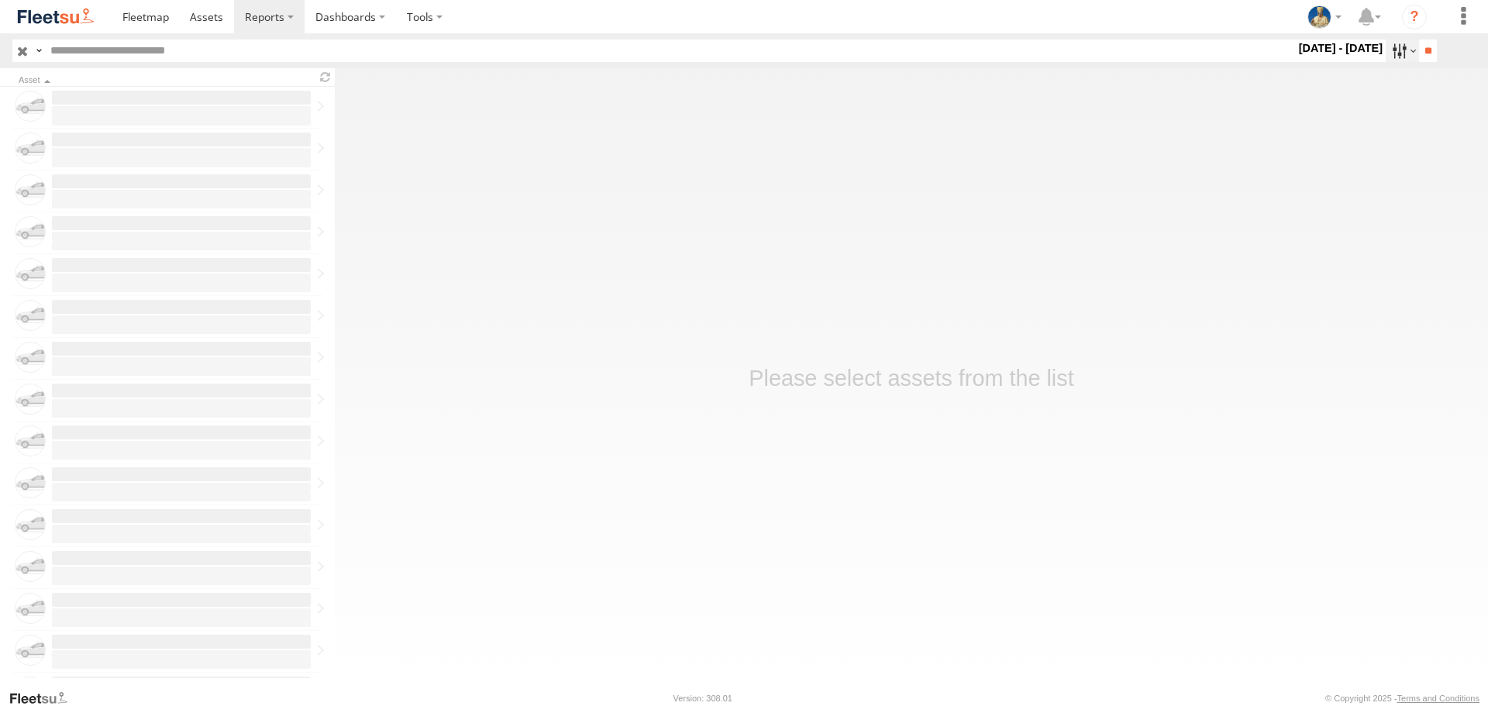
click at [1394, 53] on label at bounding box center [1402, 51] width 33 height 22
click at [0, 0] on label at bounding box center [0, 0] width 0 height 0
click at [1428, 47] on input "**" at bounding box center [1428, 51] width 18 height 22
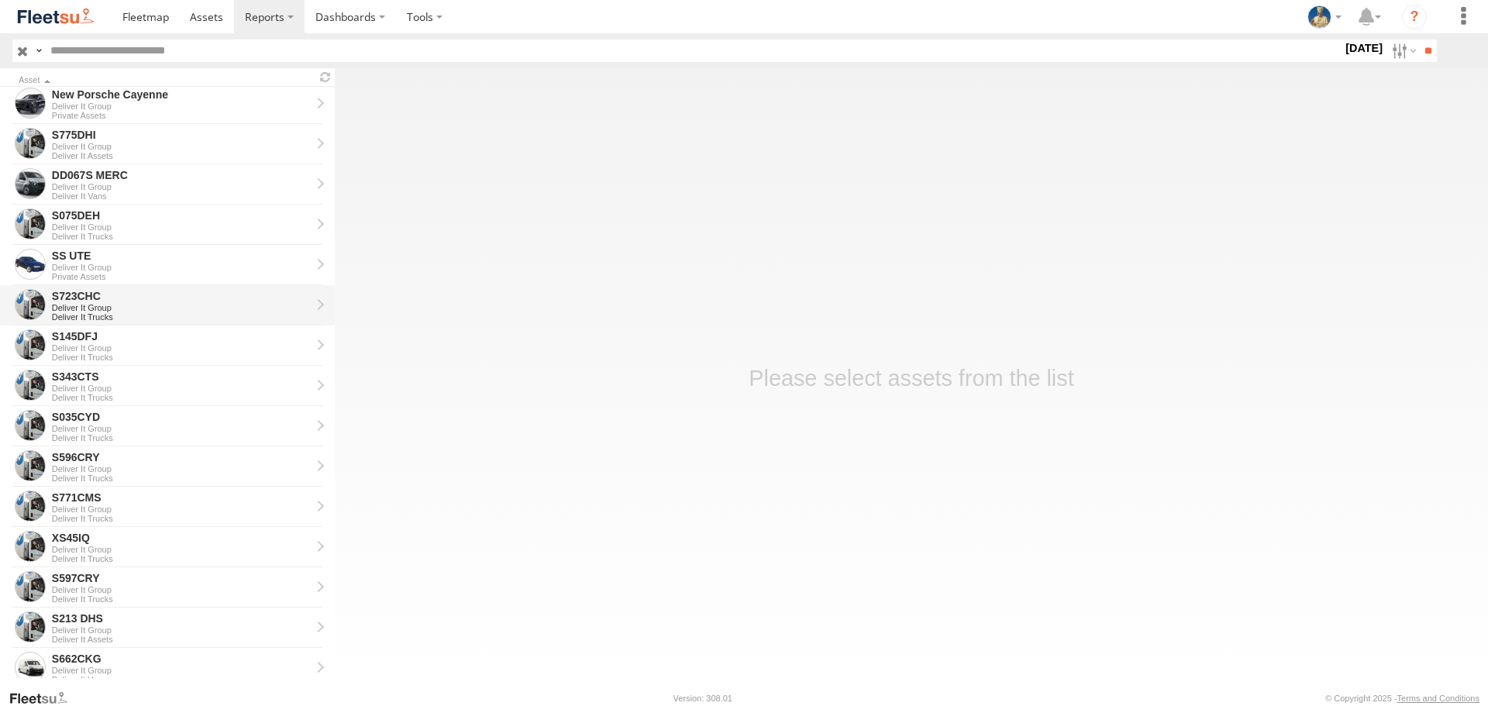
scroll to position [388, 0]
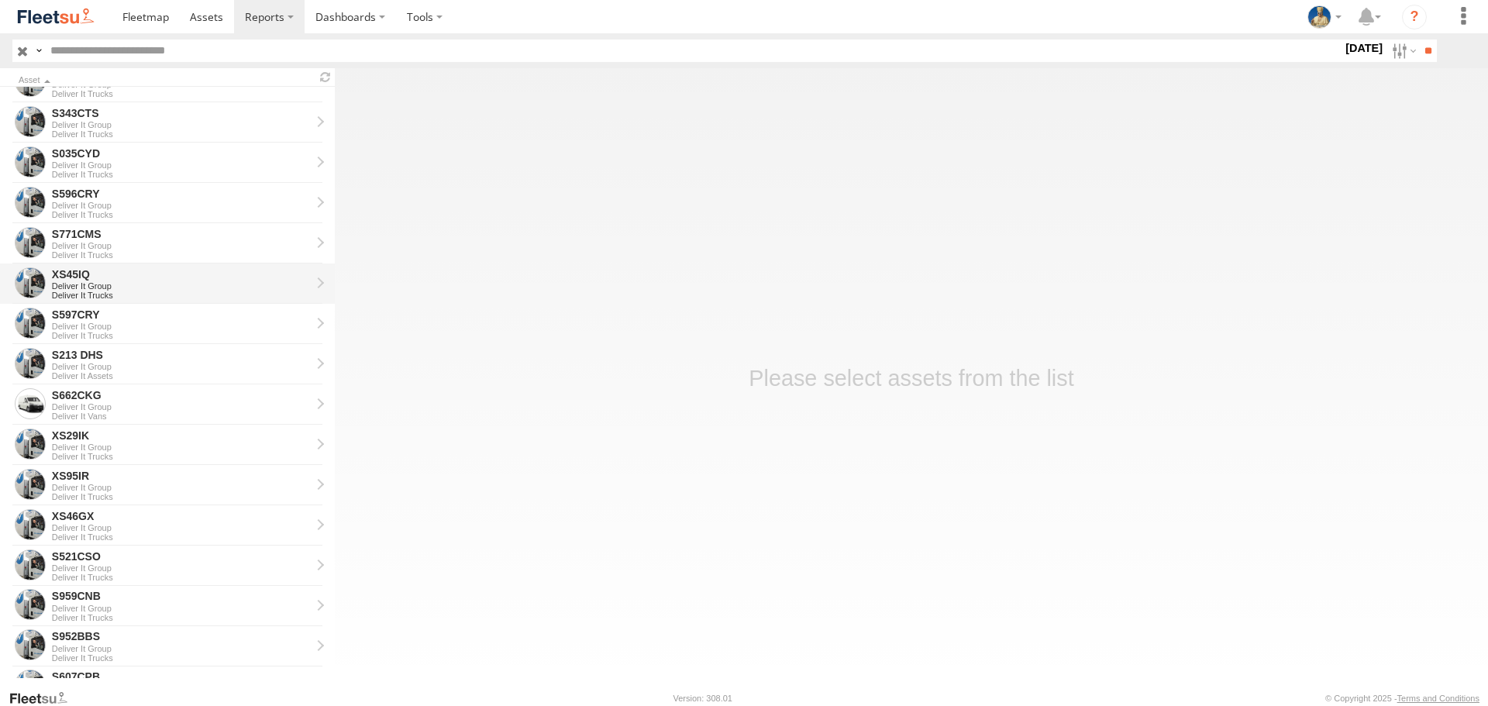
click at [130, 274] on div "XS45IQ" at bounding box center [181, 274] width 259 height 14
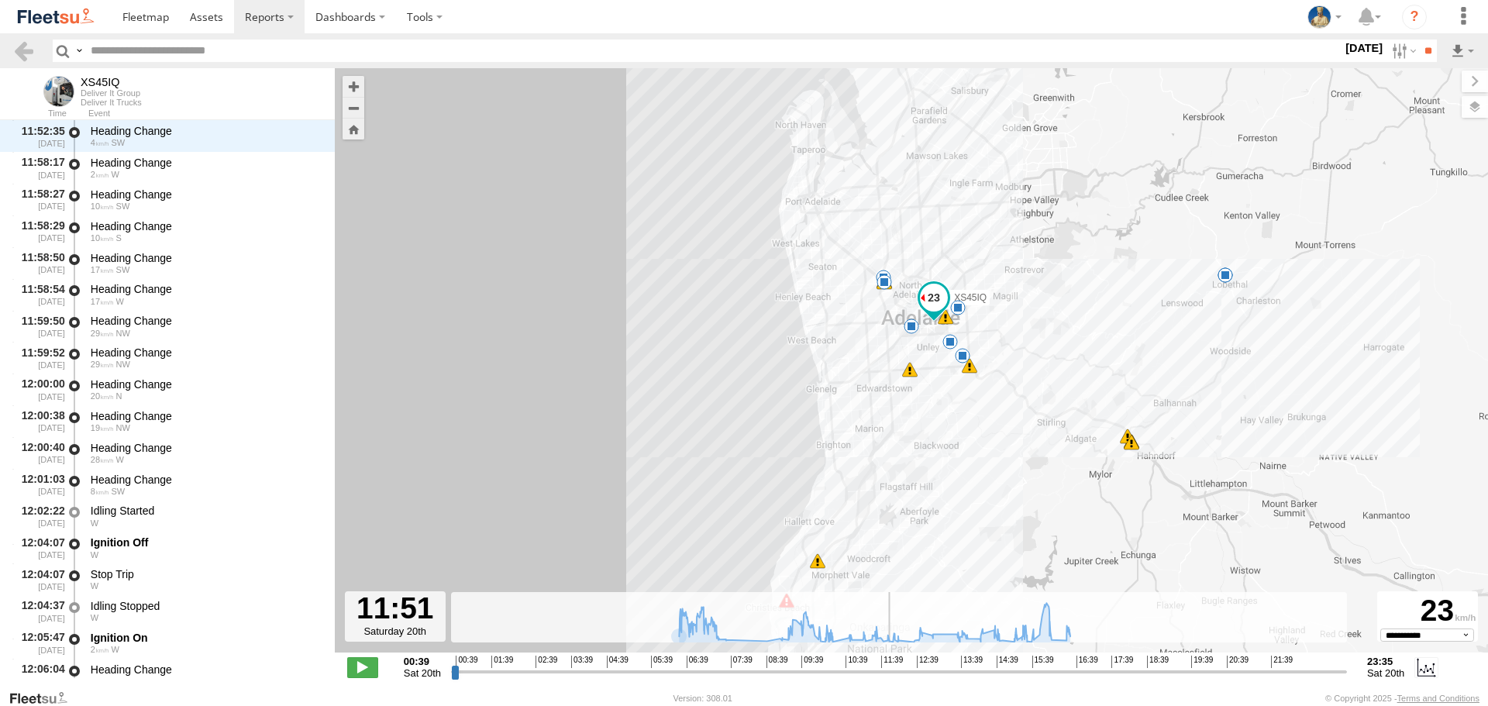
scroll to position [12227, 0]
drag, startPoint x: 454, startPoint y: 675, endPoint x: 889, endPoint y: 659, distance: 436.0
type input "**********"
click at [889, 664] on input "range" at bounding box center [899, 671] width 896 height 15
